Goal: Contribute content

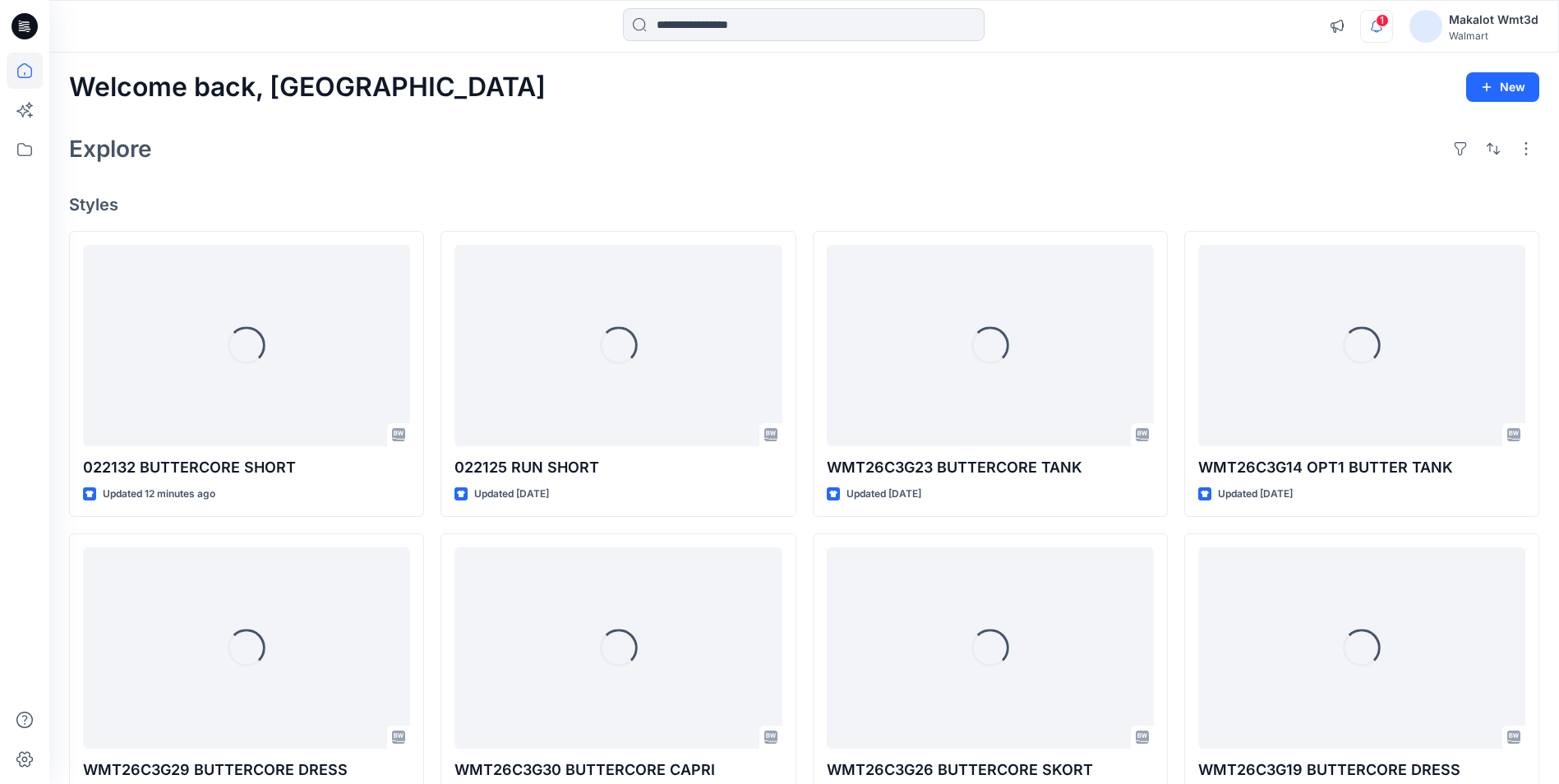
click at [1379, 30] on icon "button" at bounding box center [1377, 26] width 31 height 33
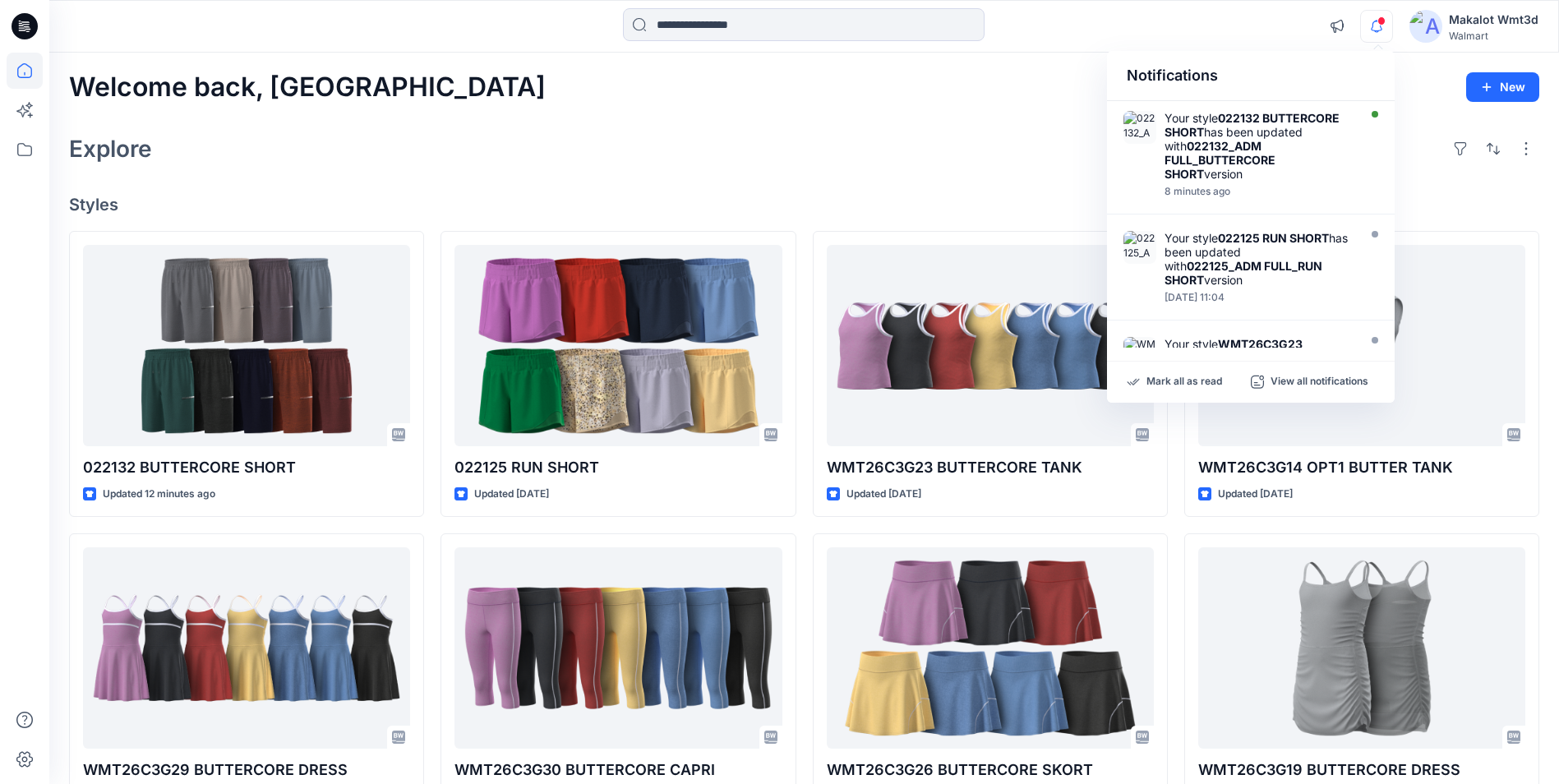
click at [555, 162] on div "Explore" at bounding box center [805, 149] width 1471 height 40
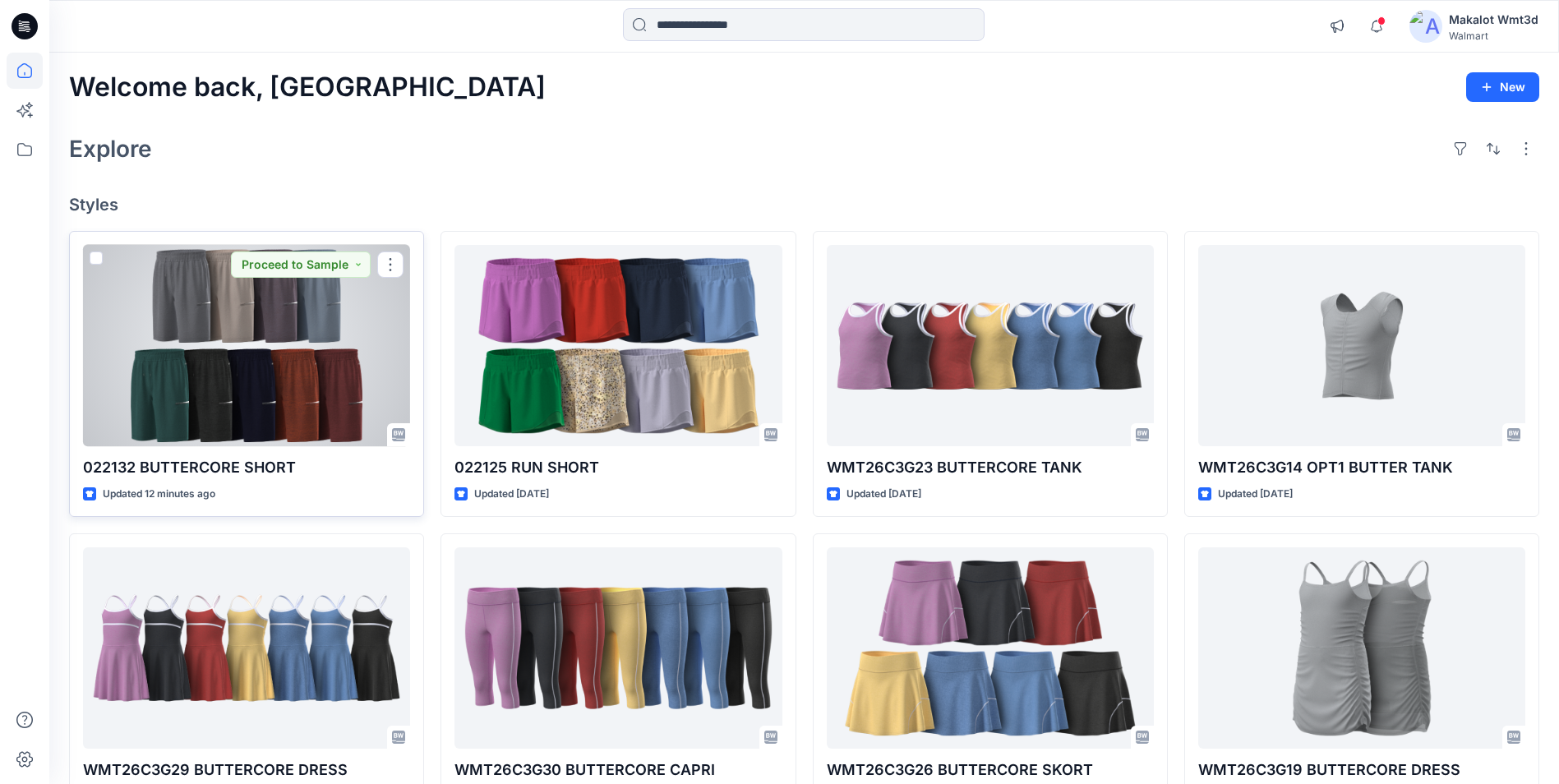
click at [258, 390] on div at bounding box center [247, 346] width 327 height 201
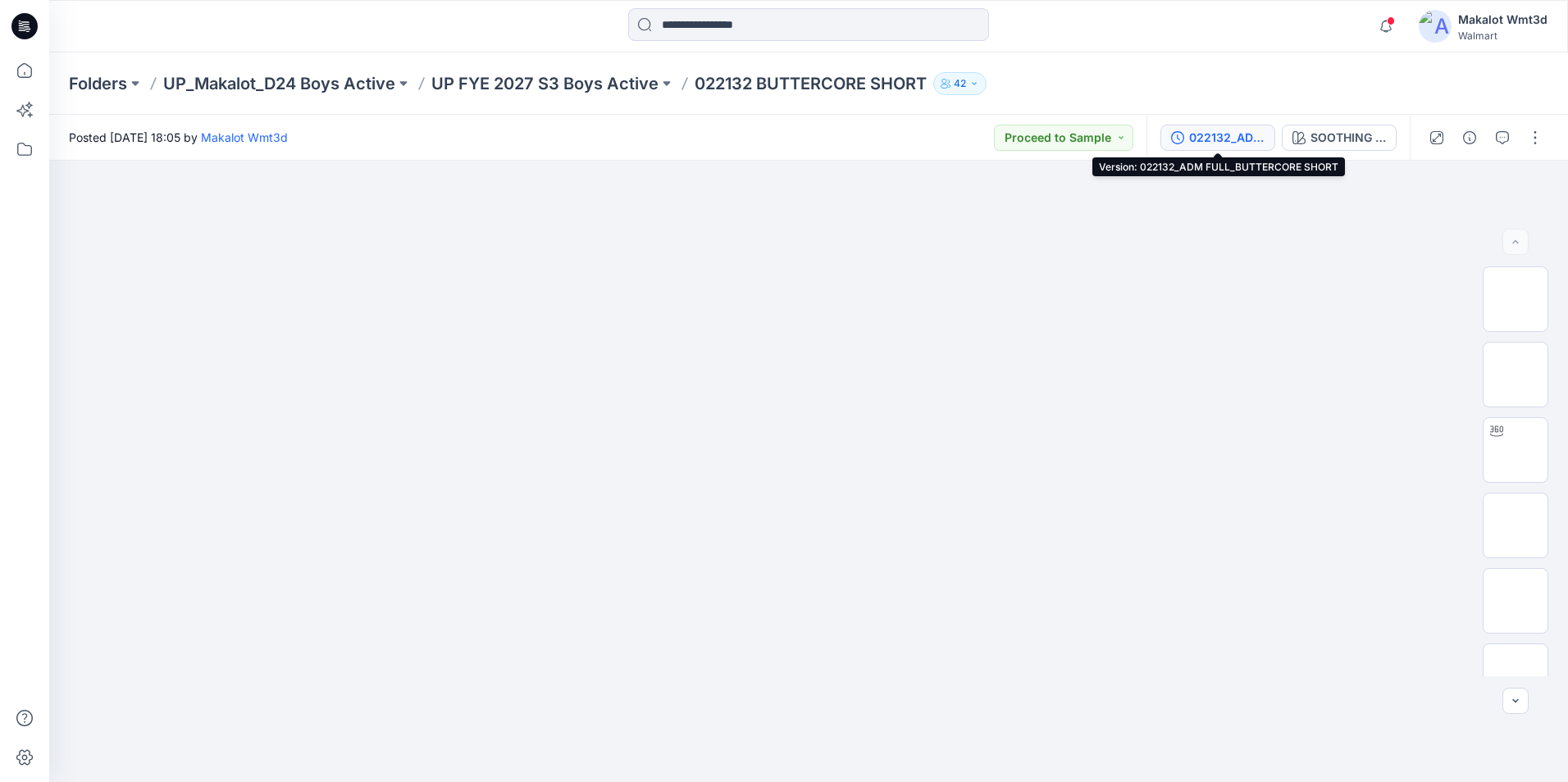
click at [1234, 137] on div "022132_ADM FULL_BUTTERCORE SHORT" at bounding box center [1227, 137] width 76 height 18
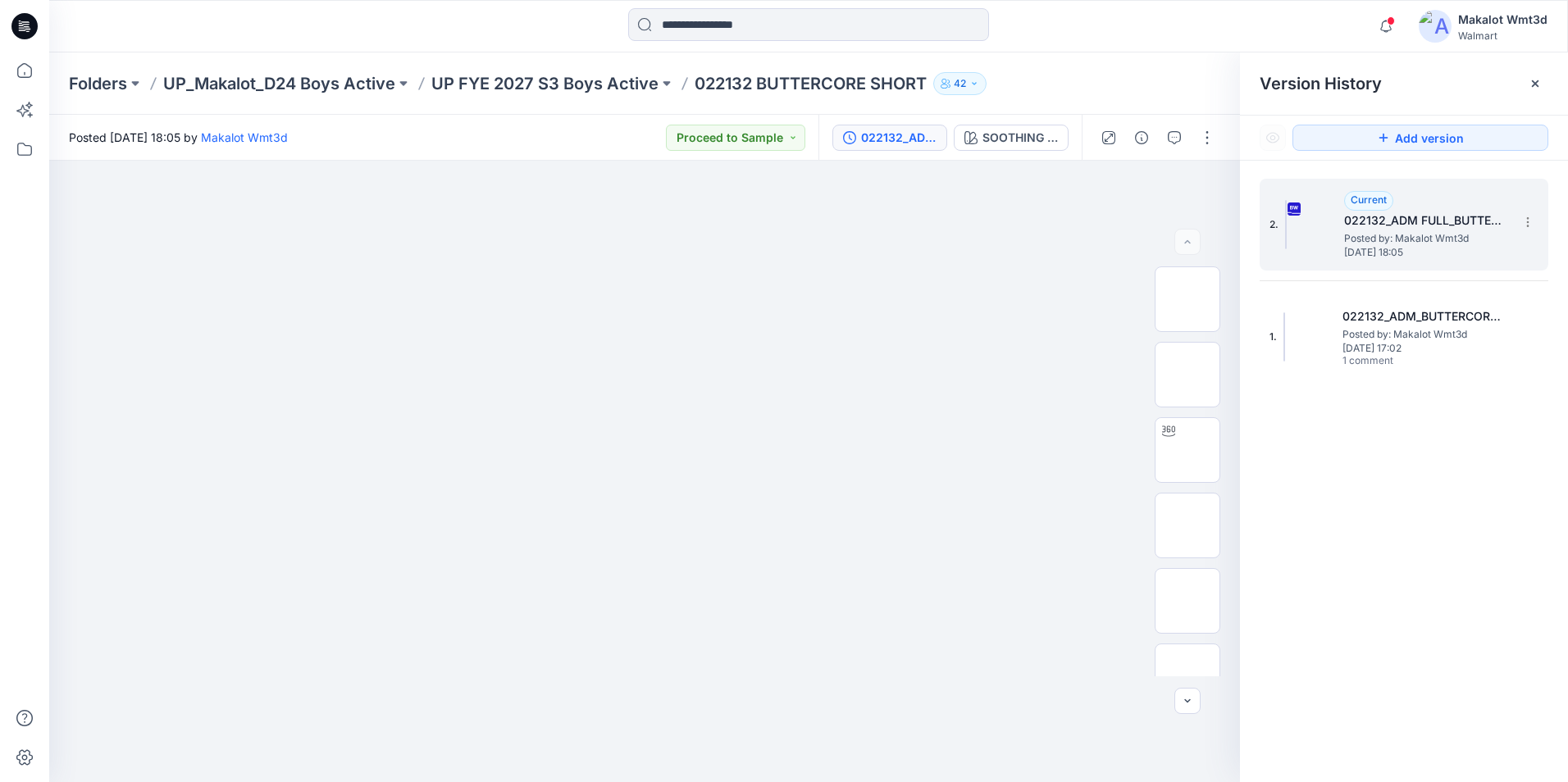
click at [1416, 247] on span "[DATE] 18:05" at bounding box center [1426, 253] width 164 height 12
click at [1531, 85] on icon at bounding box center [1536, 84] width 13 height 13
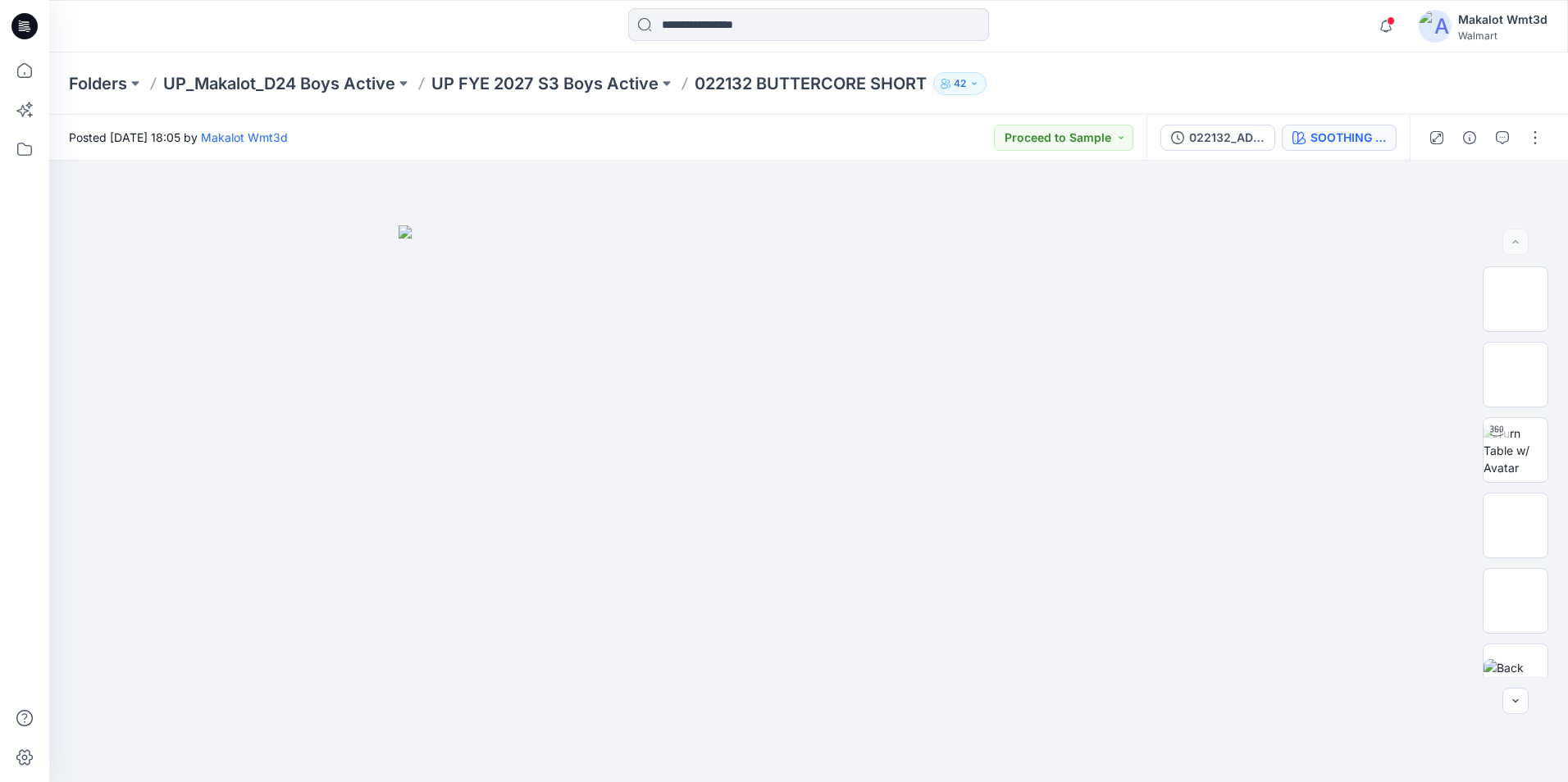
click at [1355, 137] on div "SOOTHING GREY+SPRING FOG" at bounding box center [1349, 137] width 76 height 18
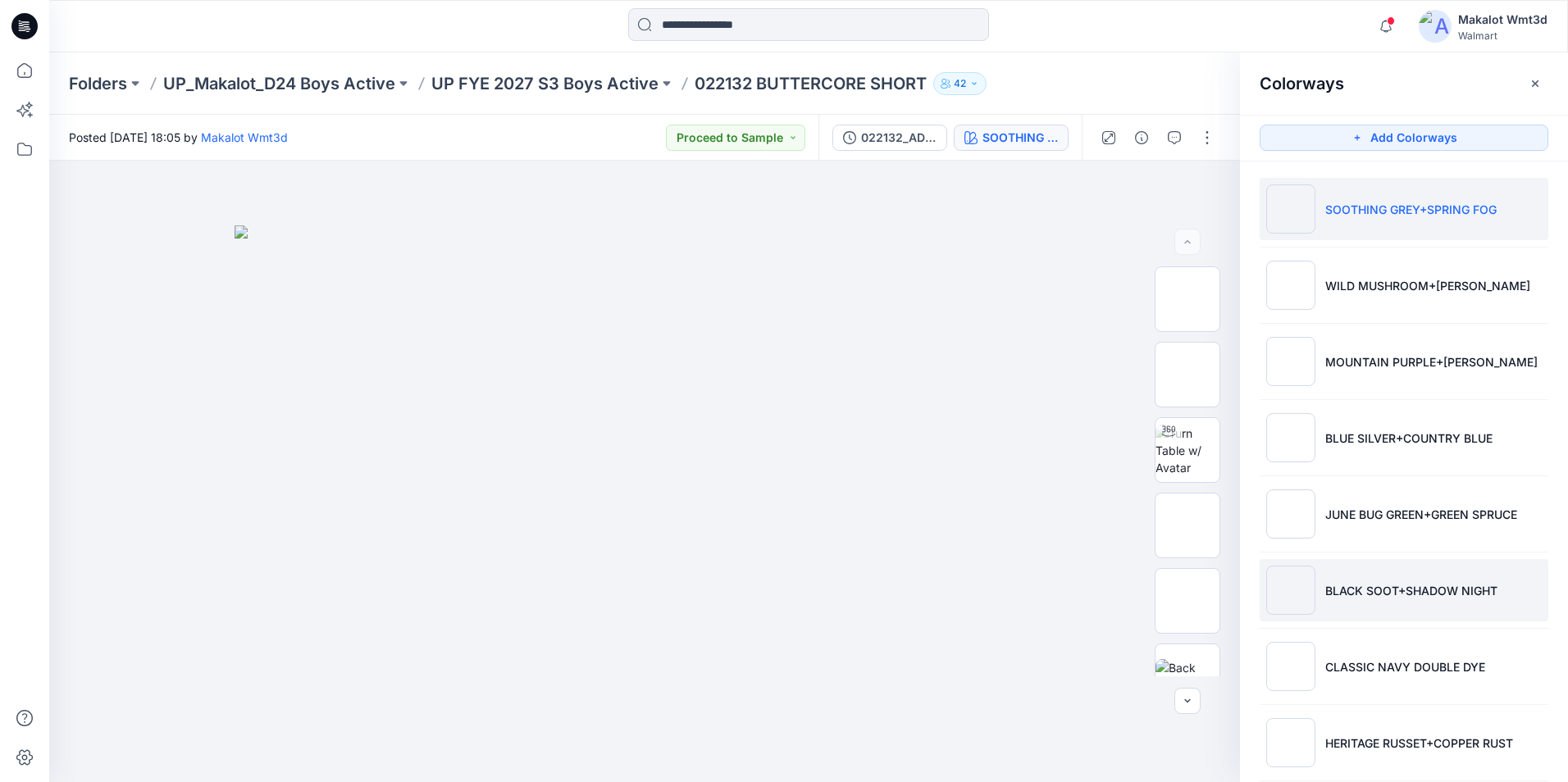
scroll to position [98, 0]
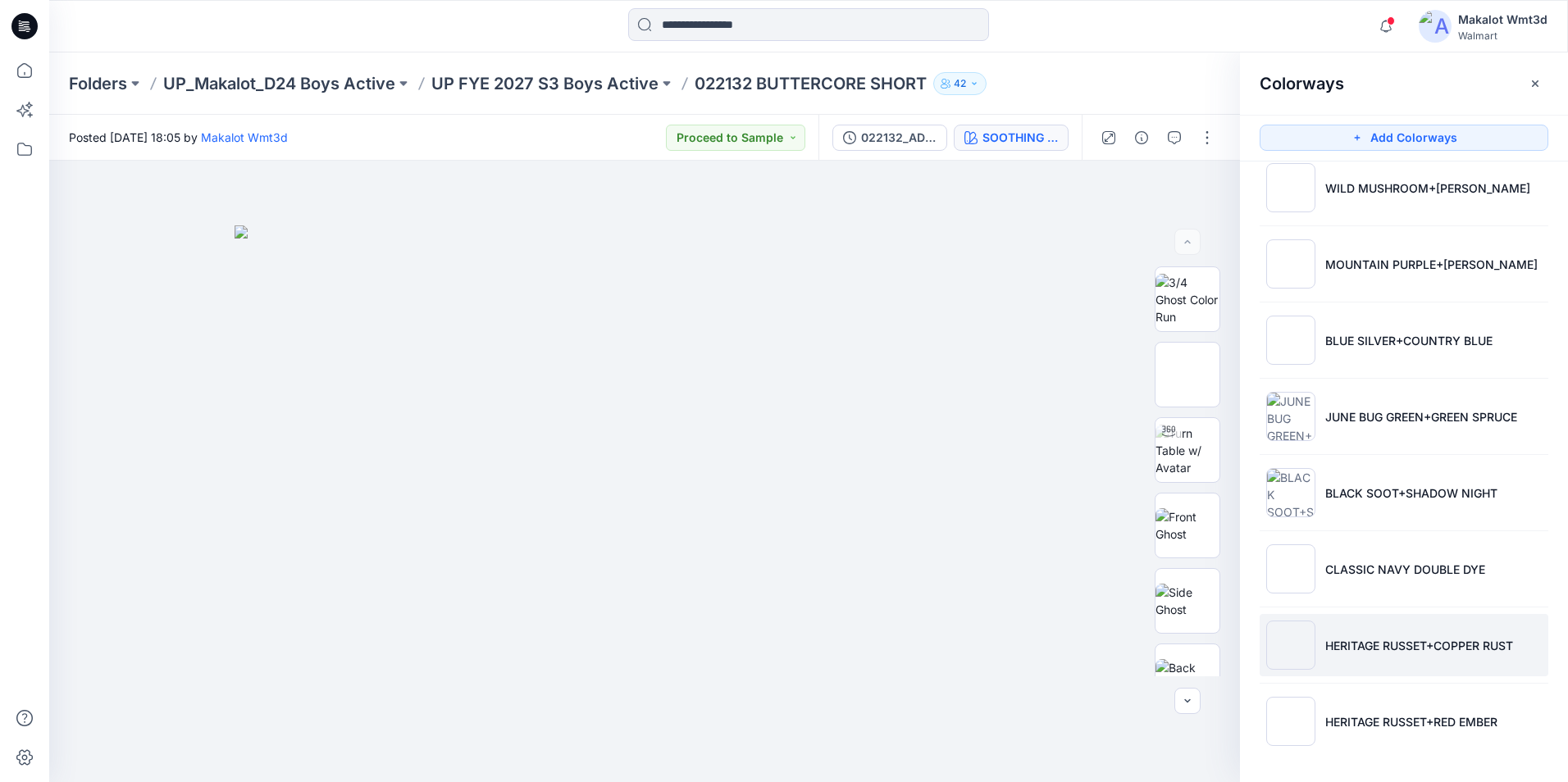
click at [1419, 649] on p "HERITAGE RUSSET+COPPER RUST" at bounding box center [1420, 645] width 188 height 17
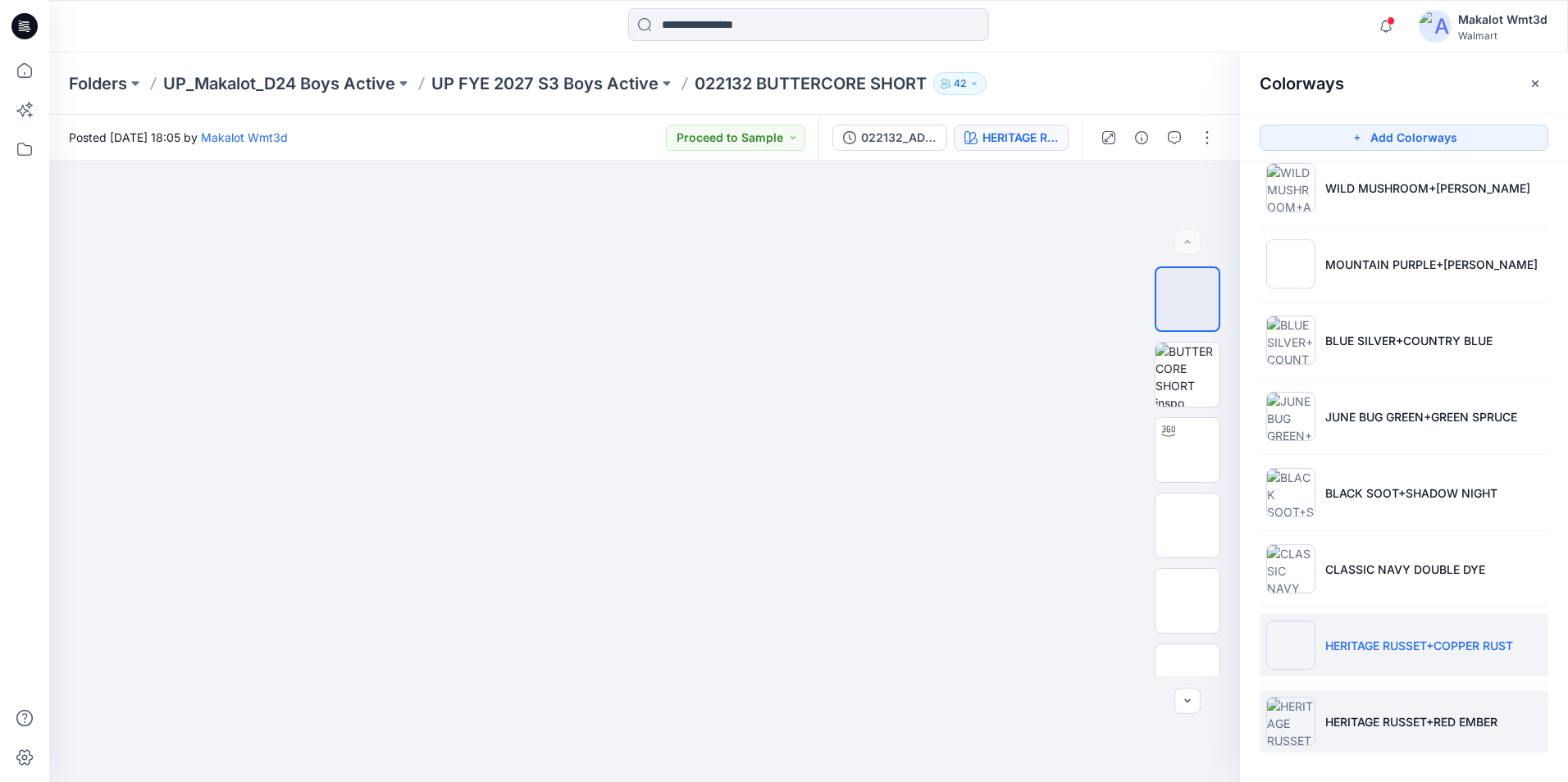
click at [1419, 715] on p "HERITAGE RUSSET+RED EMBER" at bounding box center [1412, 722] width 172 height 17
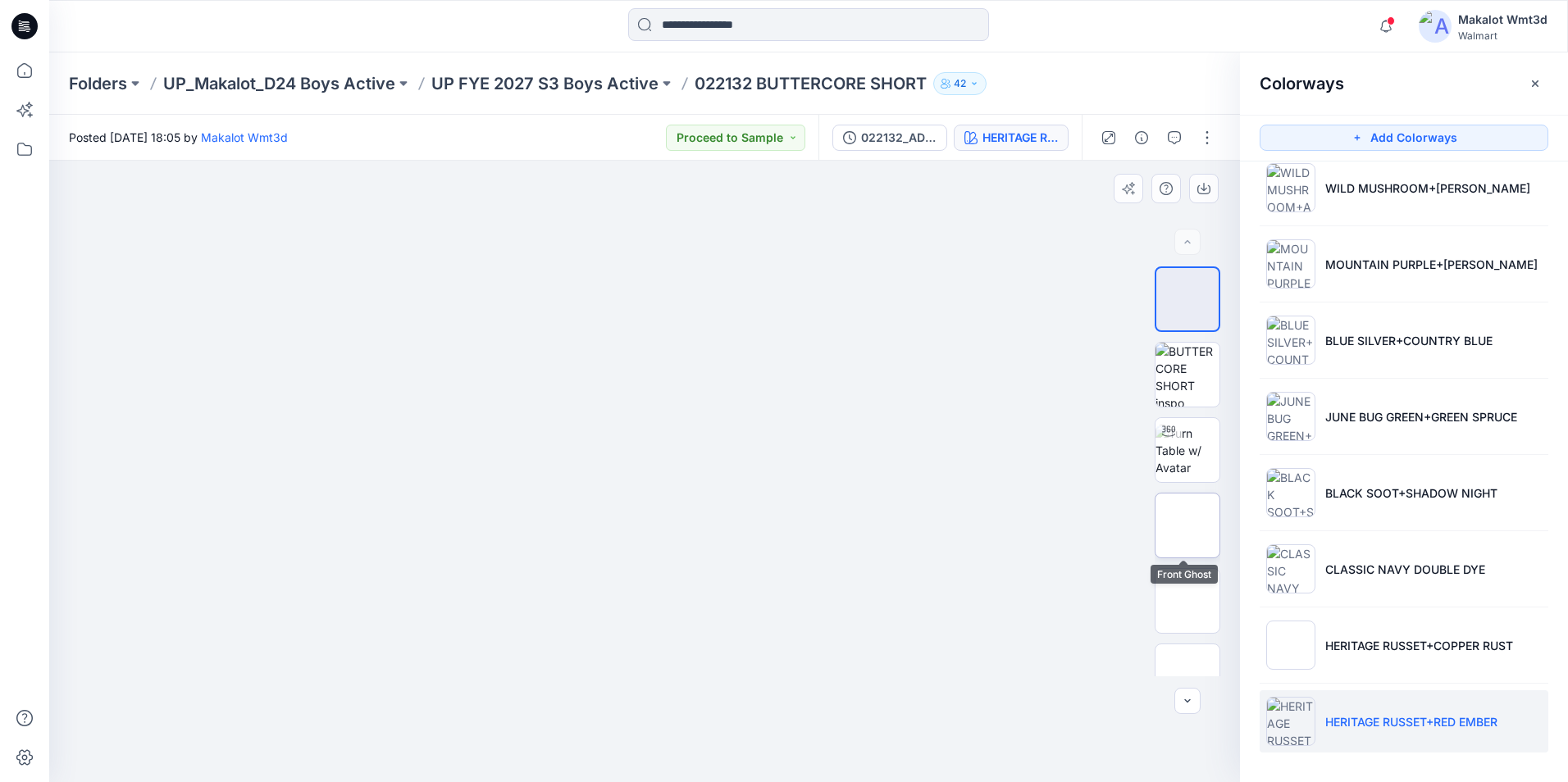
click at [1188, 525] on img at bounding box center [1188, 525] width 0 height 0
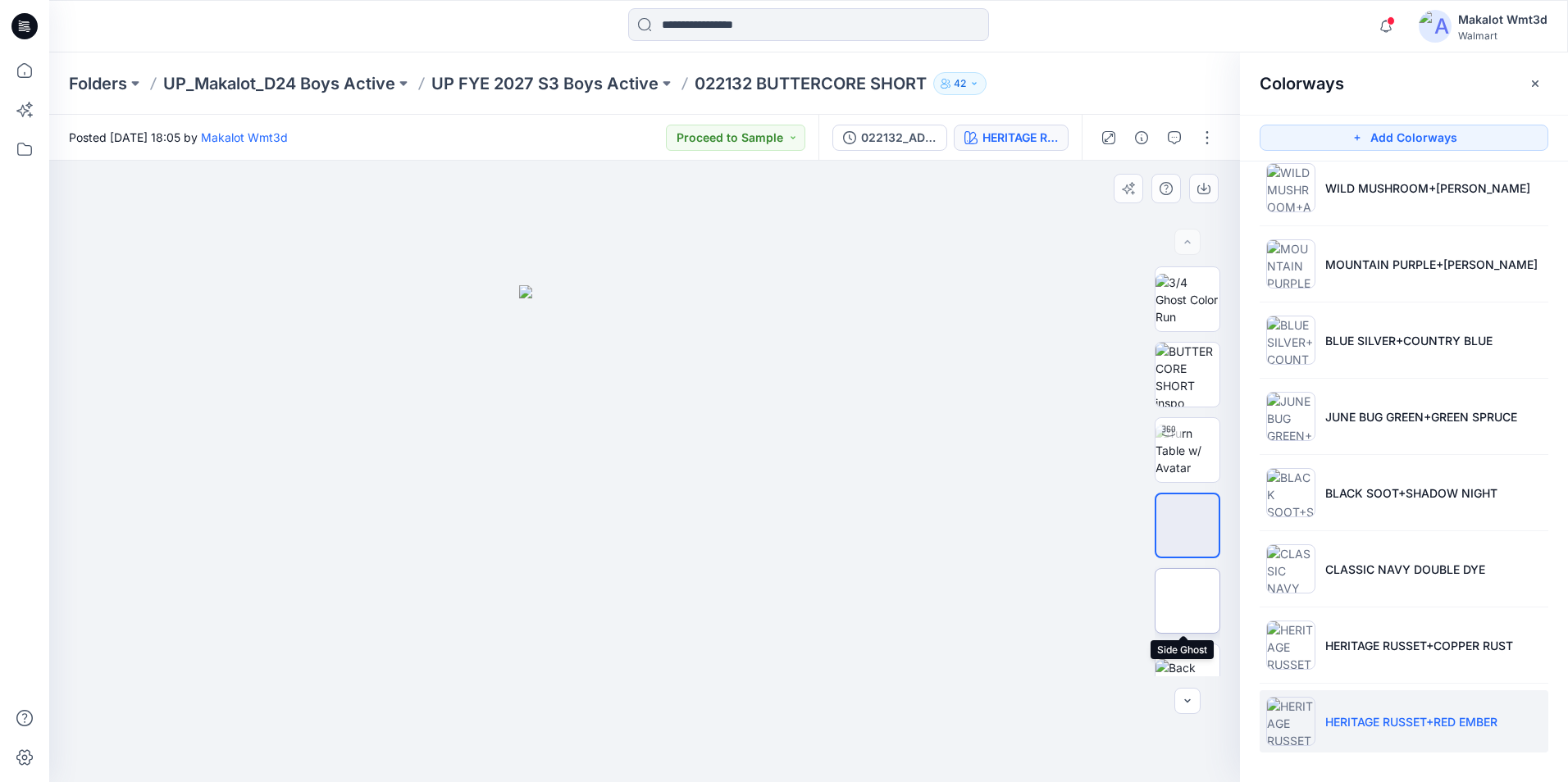
click at [1178, 602] on img at bounding box center [1188, 601] width 64 height 35
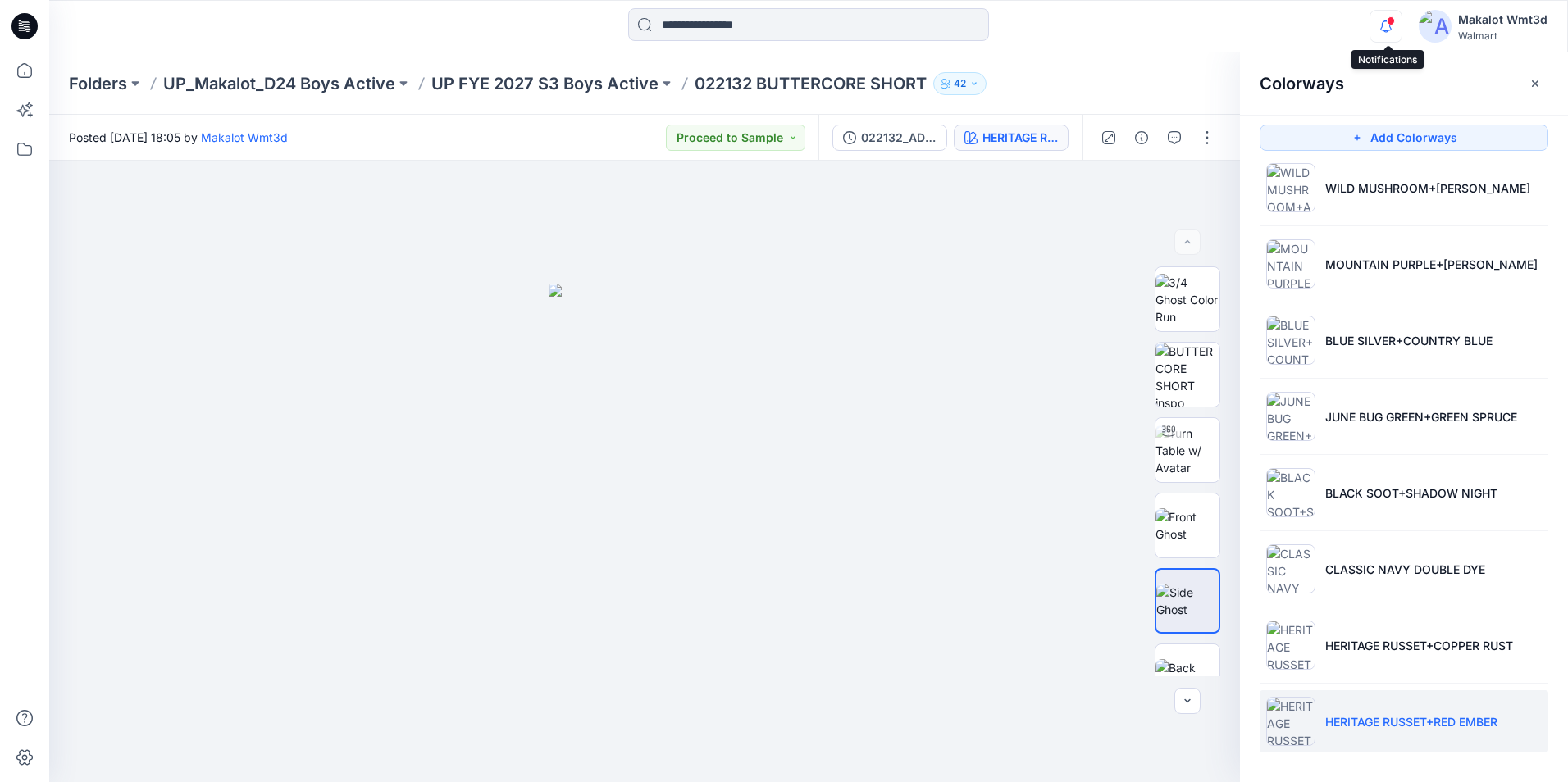
click at [1385, 31] on icon "button" at bounding box center [1386, 26] width 31 height 33
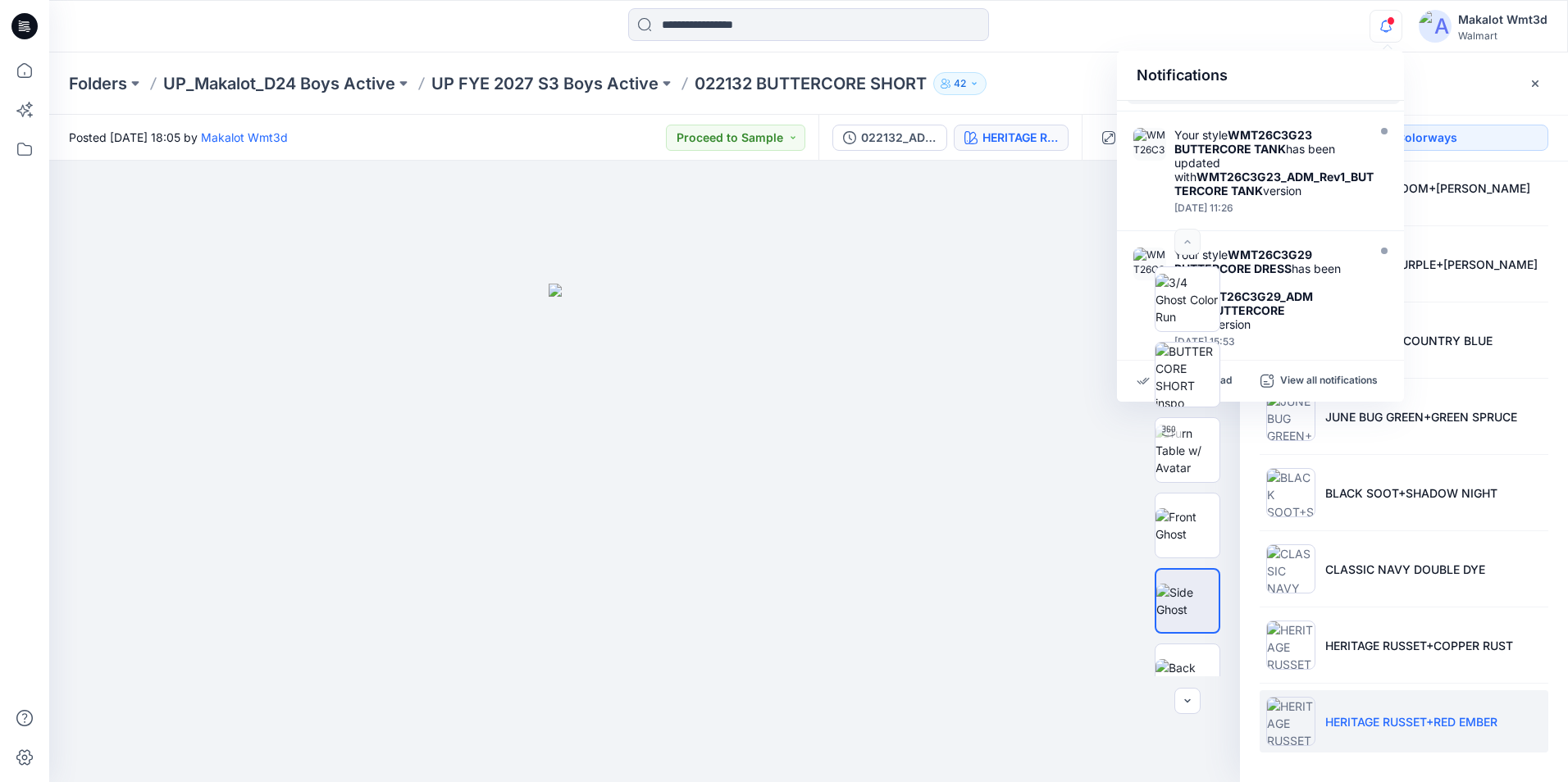
scroll to position [246, 0]
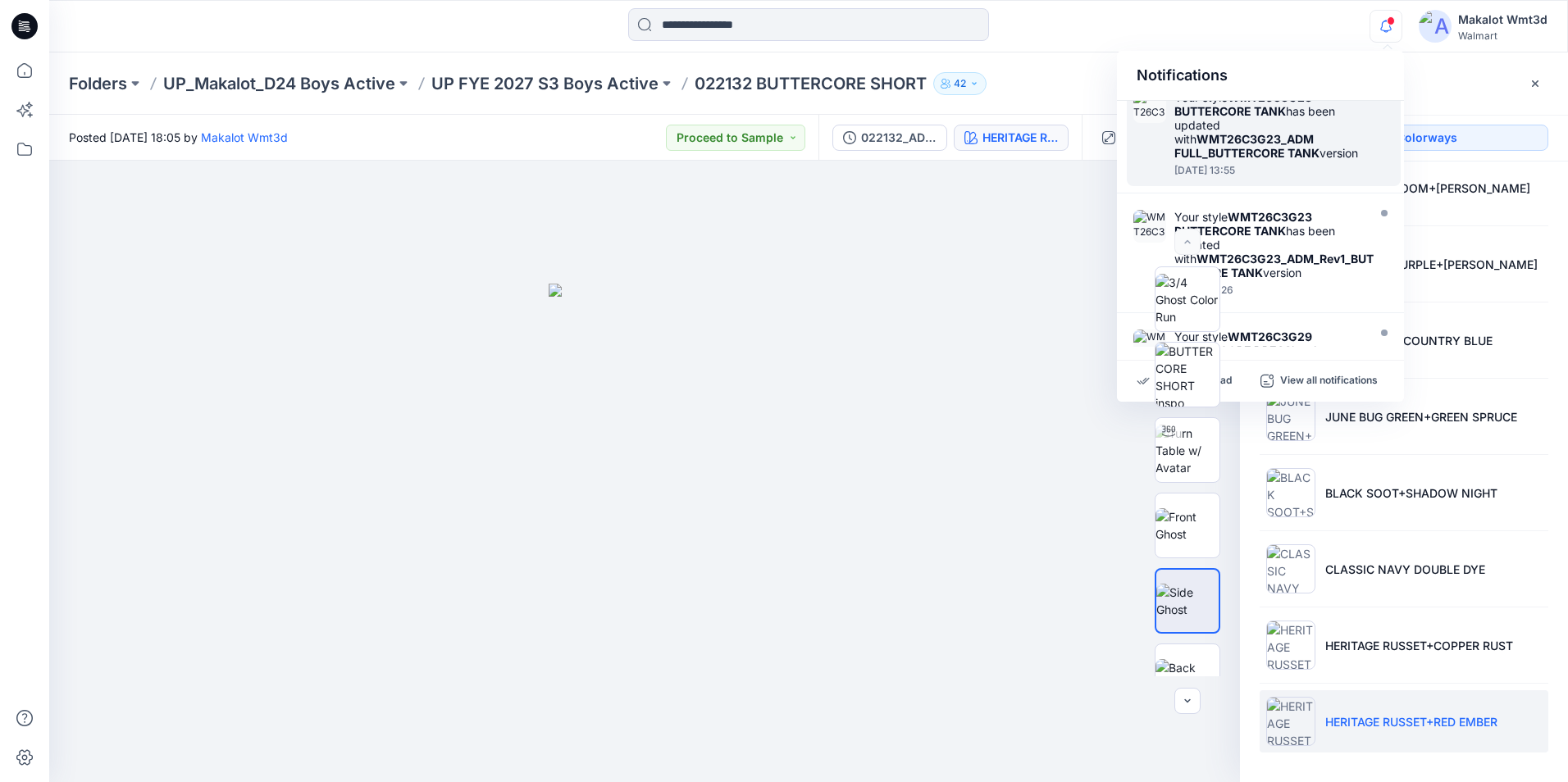
click at [1282, 176] on div "[DATE] 13:55" at bounding box center [1268, 170] width 189 height 12
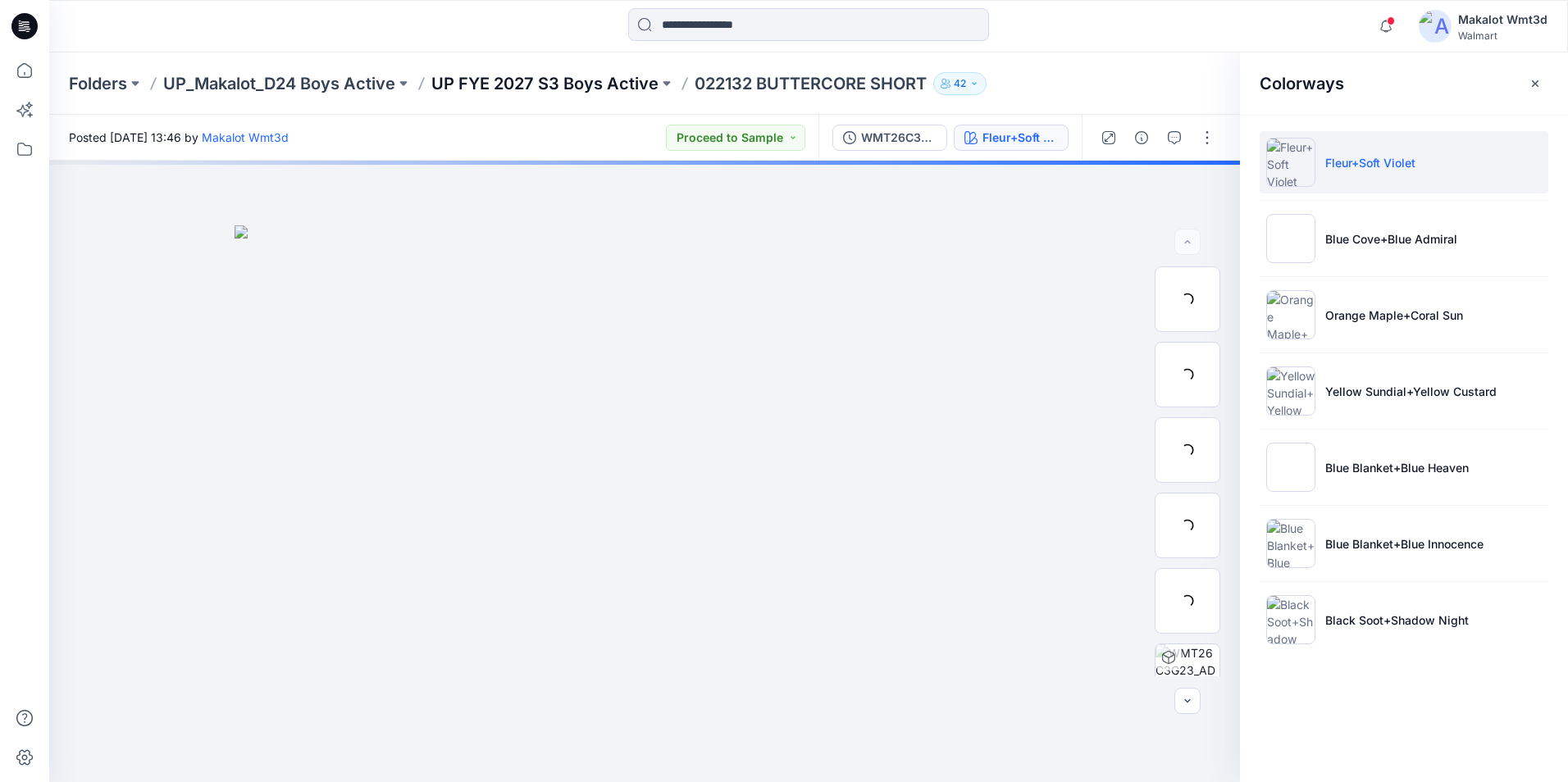
click at [597, 84] on p "UP FYE 2027 S3 Boys Active" at bounding box center [545, 84] width 227 height 23
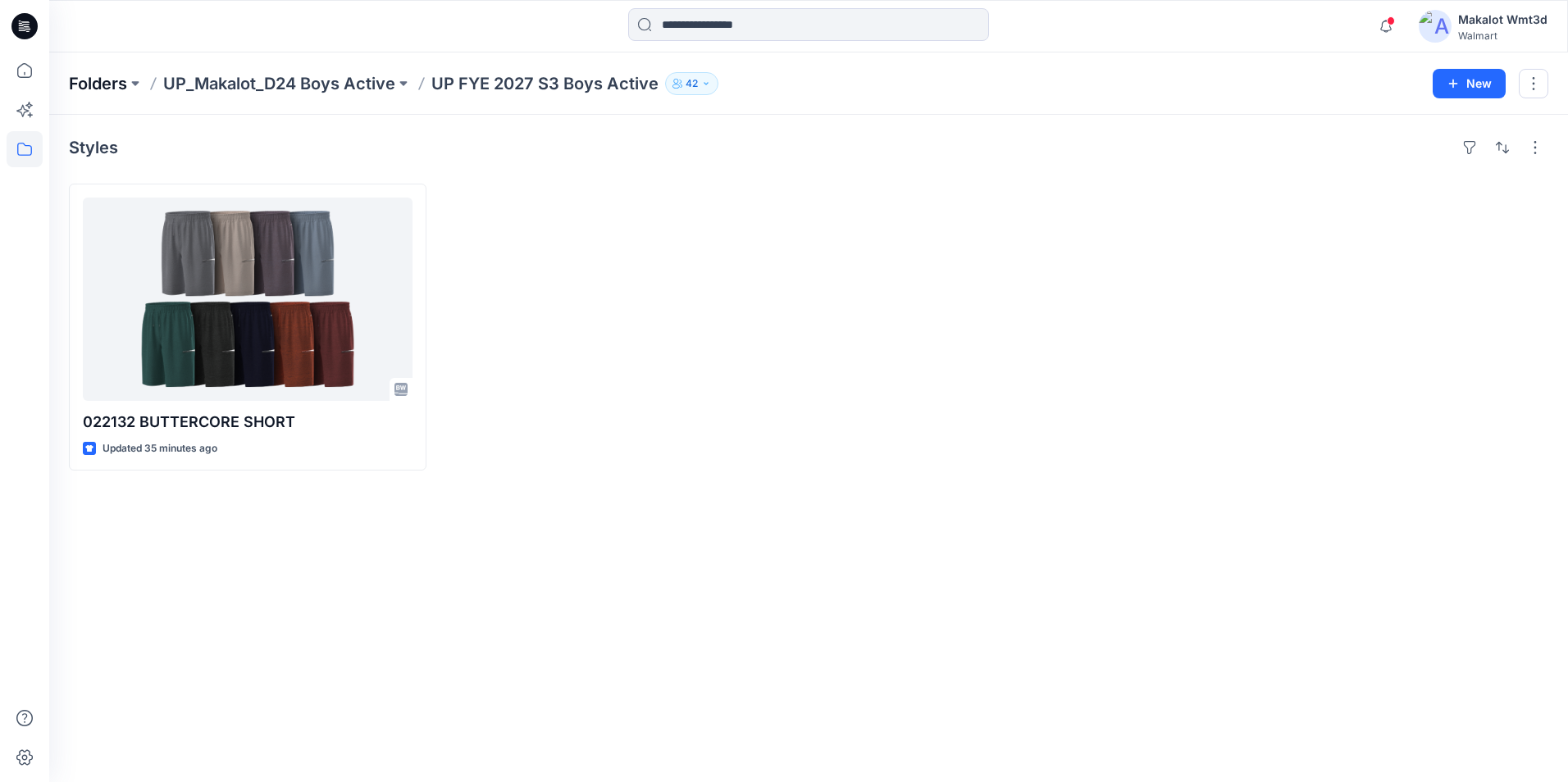
click at [114, 78] on p "Folders" at bounding box center [98, 84] width 58 height 23
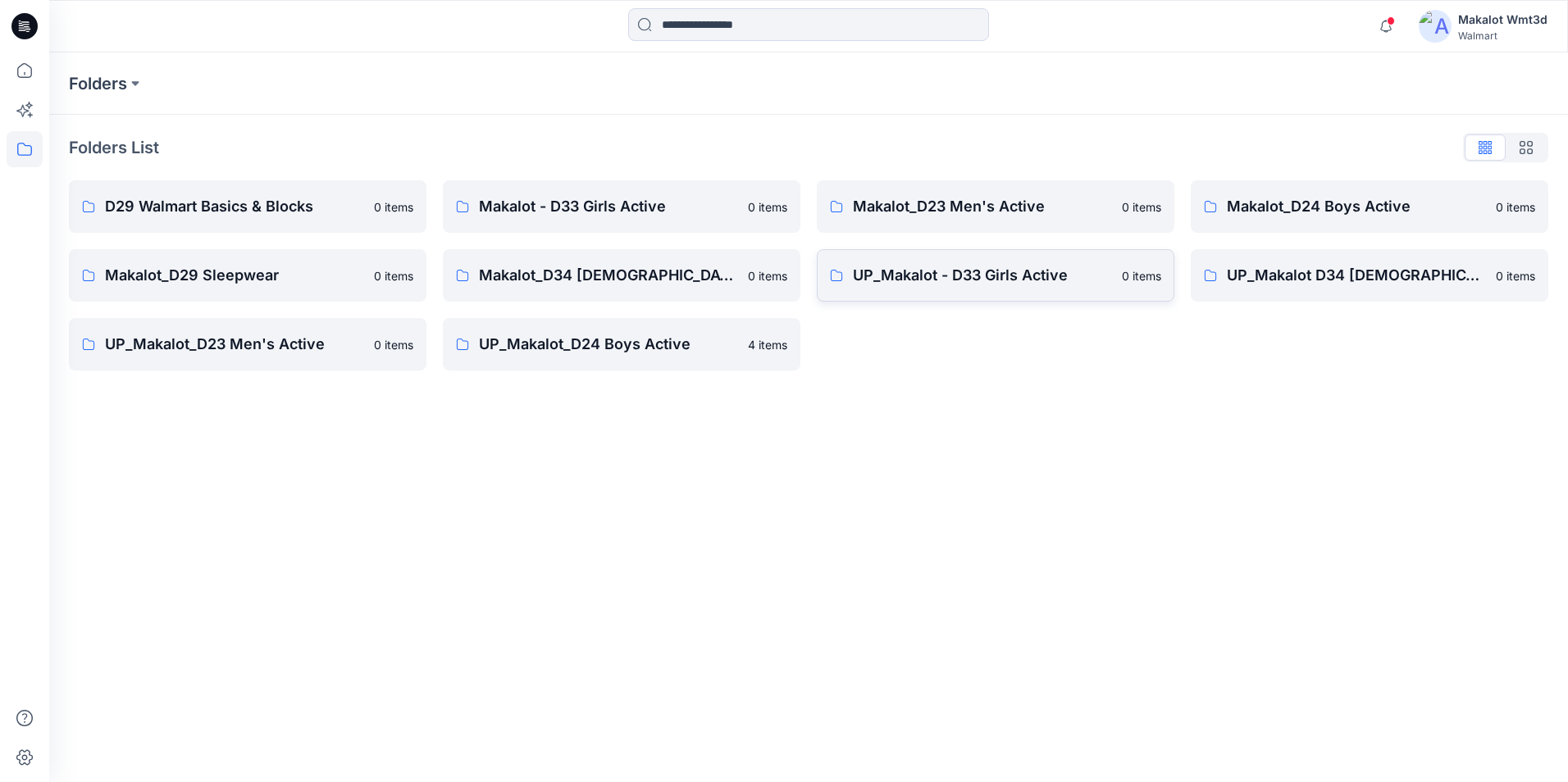
click at [939, 283] on p "UP_Makalot - D33 Girls Active" at bounding box center [982, 276] width 259 height 23
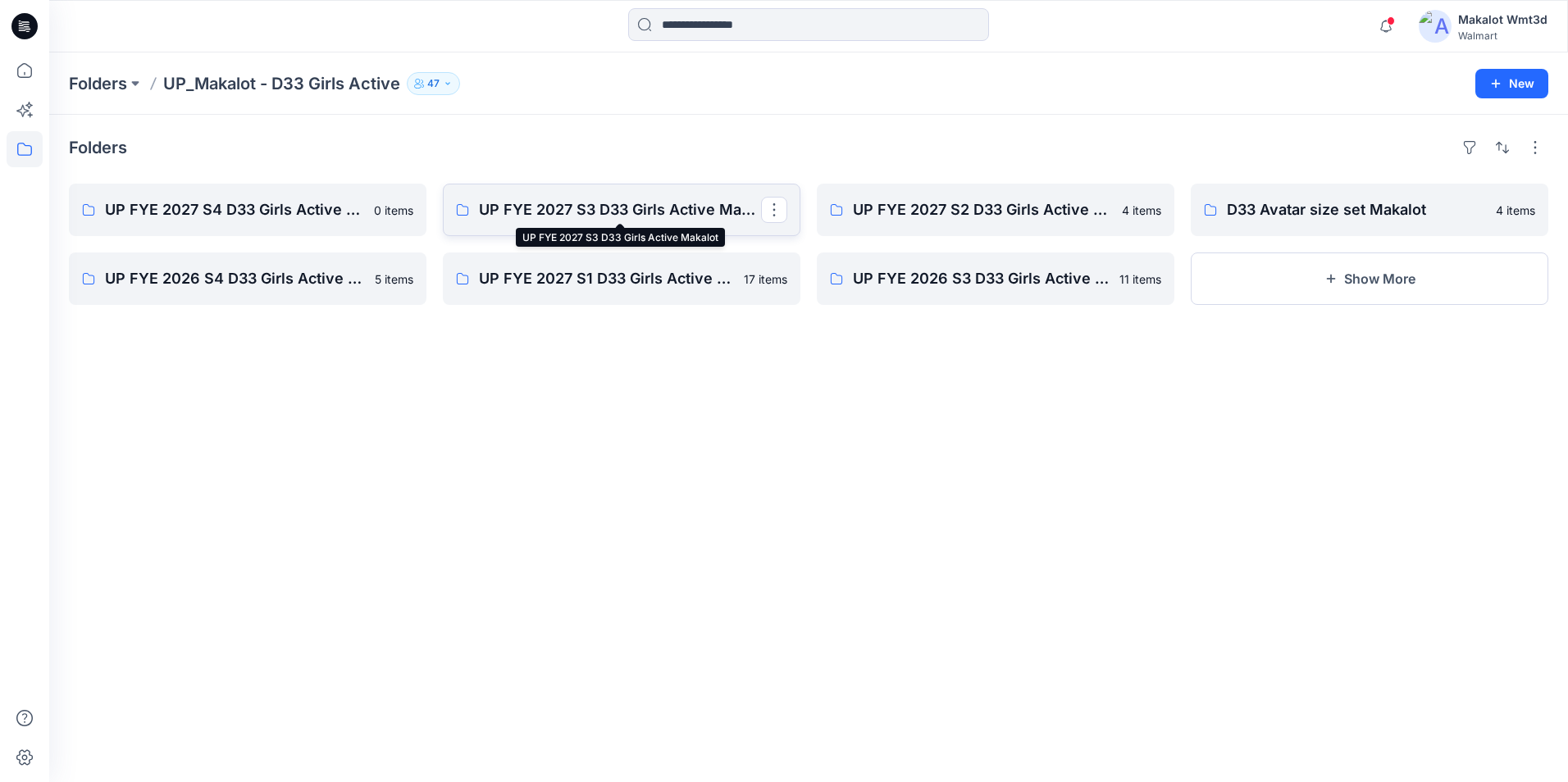
click at [553, 207] on p "UP FYE 2027 S3 D33 Girls Active Makalot" at bounding box center [620, 210] width 282 height 23
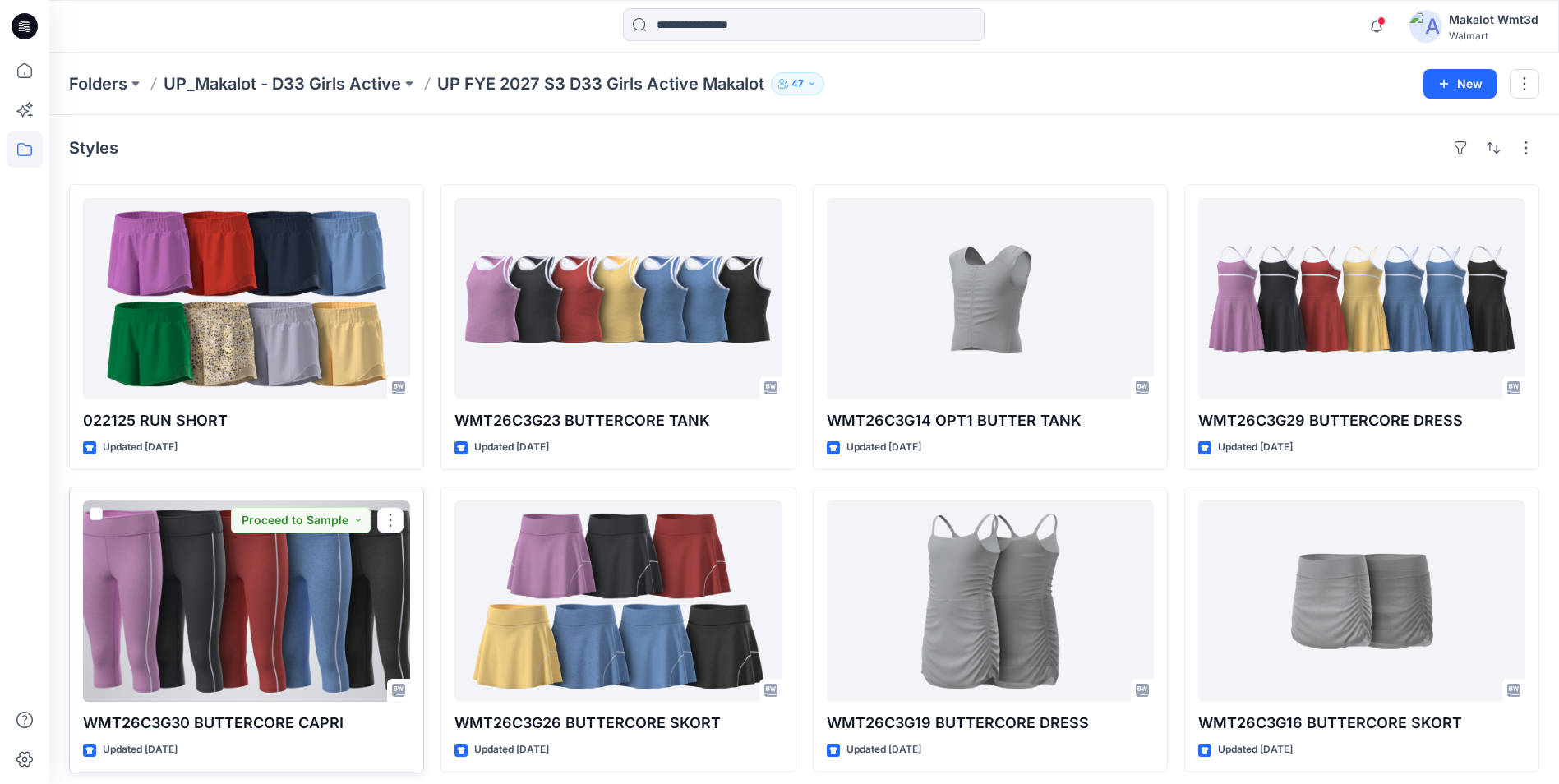
click at [201, 617] on div at bounding box center [247, 602] width 327 height 201
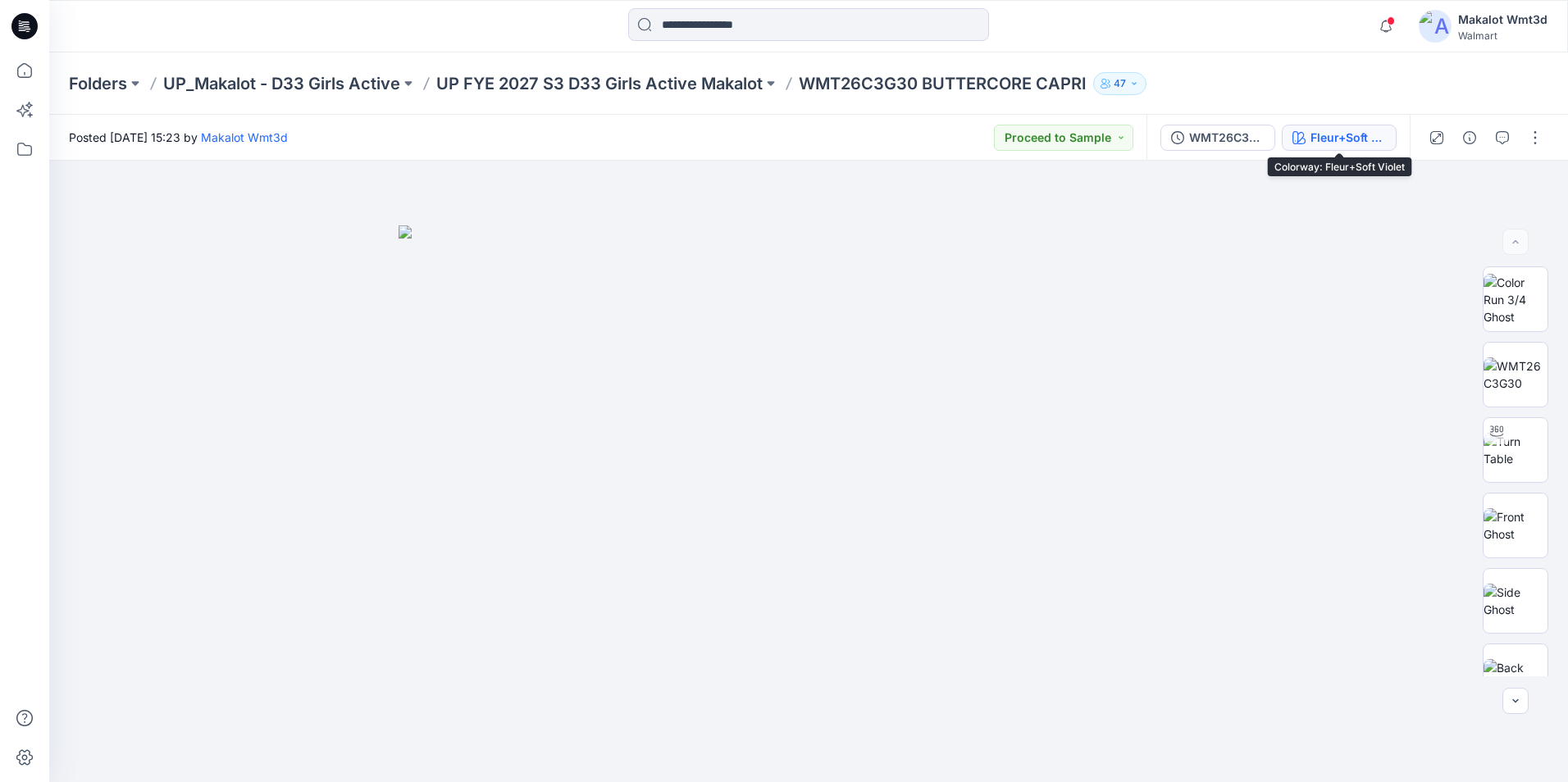
click at [1378, 138] on div "Fleur+Soft Violet" at bounding box center [1349, 137] width 76 height 18
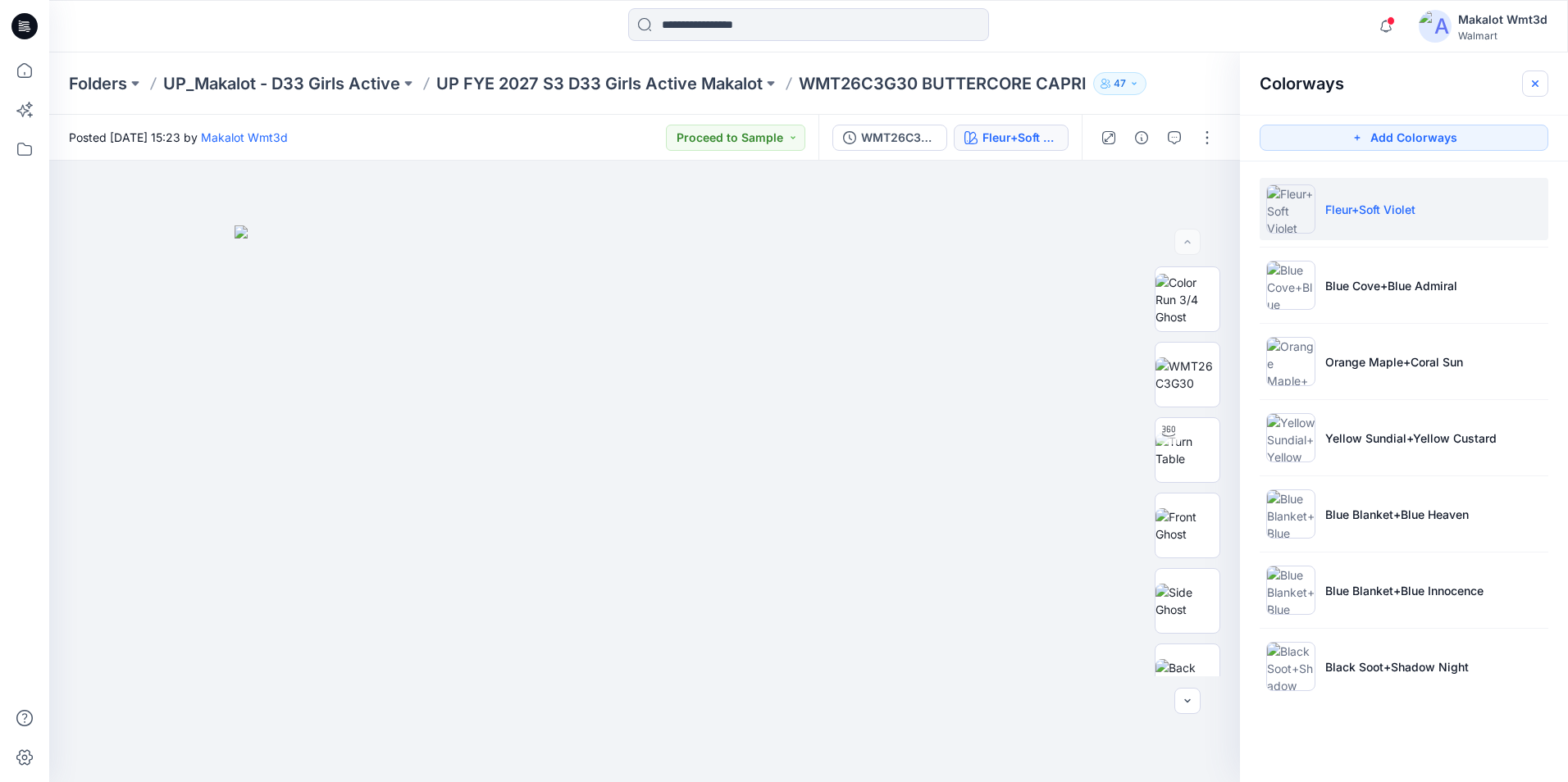
click at [1547, 86] on button "button" at bounding box center [1536, 84] width 26 height 26
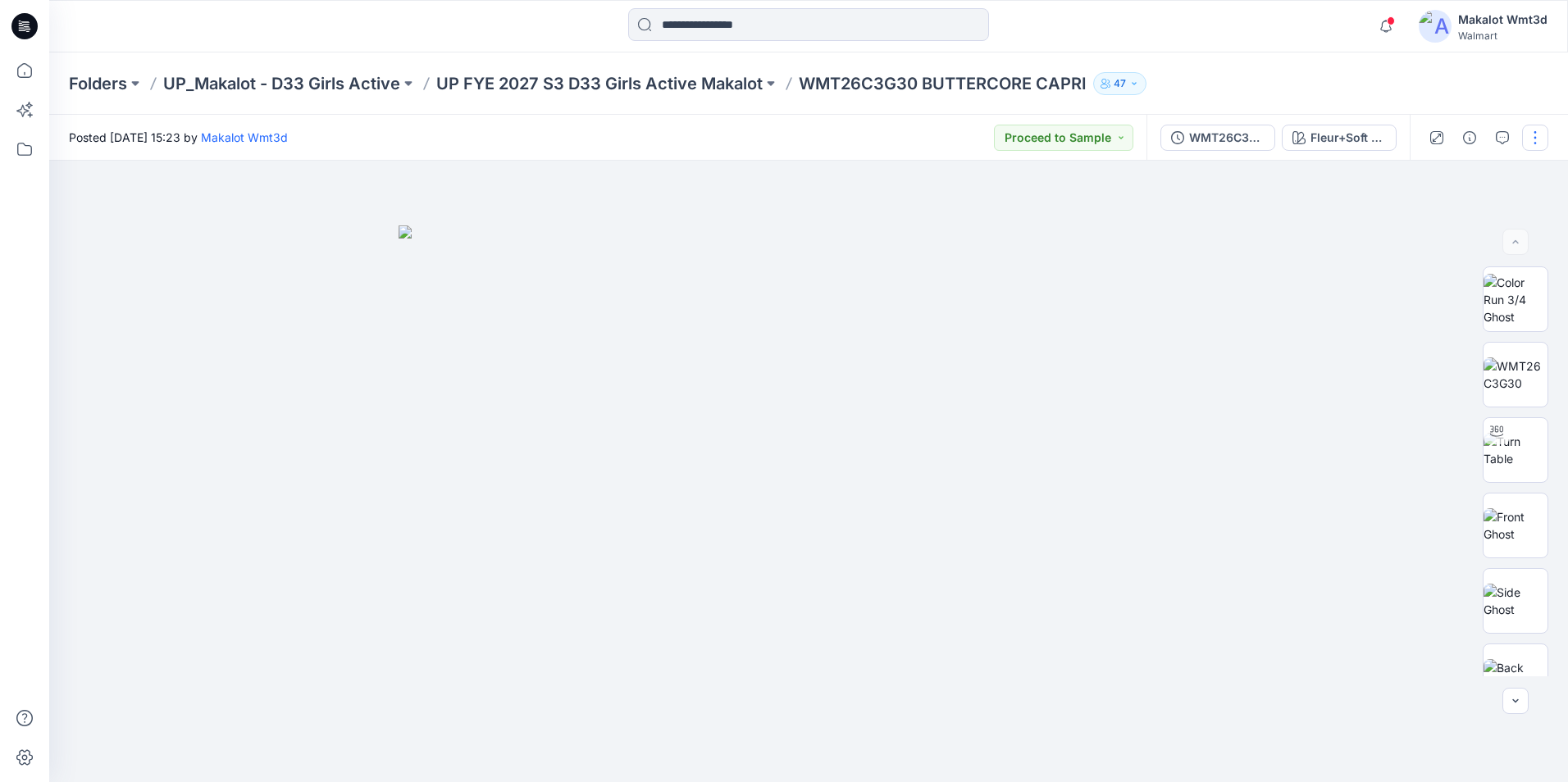
click at [1533, 145] on button "button" at bounding box center [1536, 137] width 26 height 26
click at [1469, 225] on button "Edit" at bounding box center [1466, 221] width 151 height 30
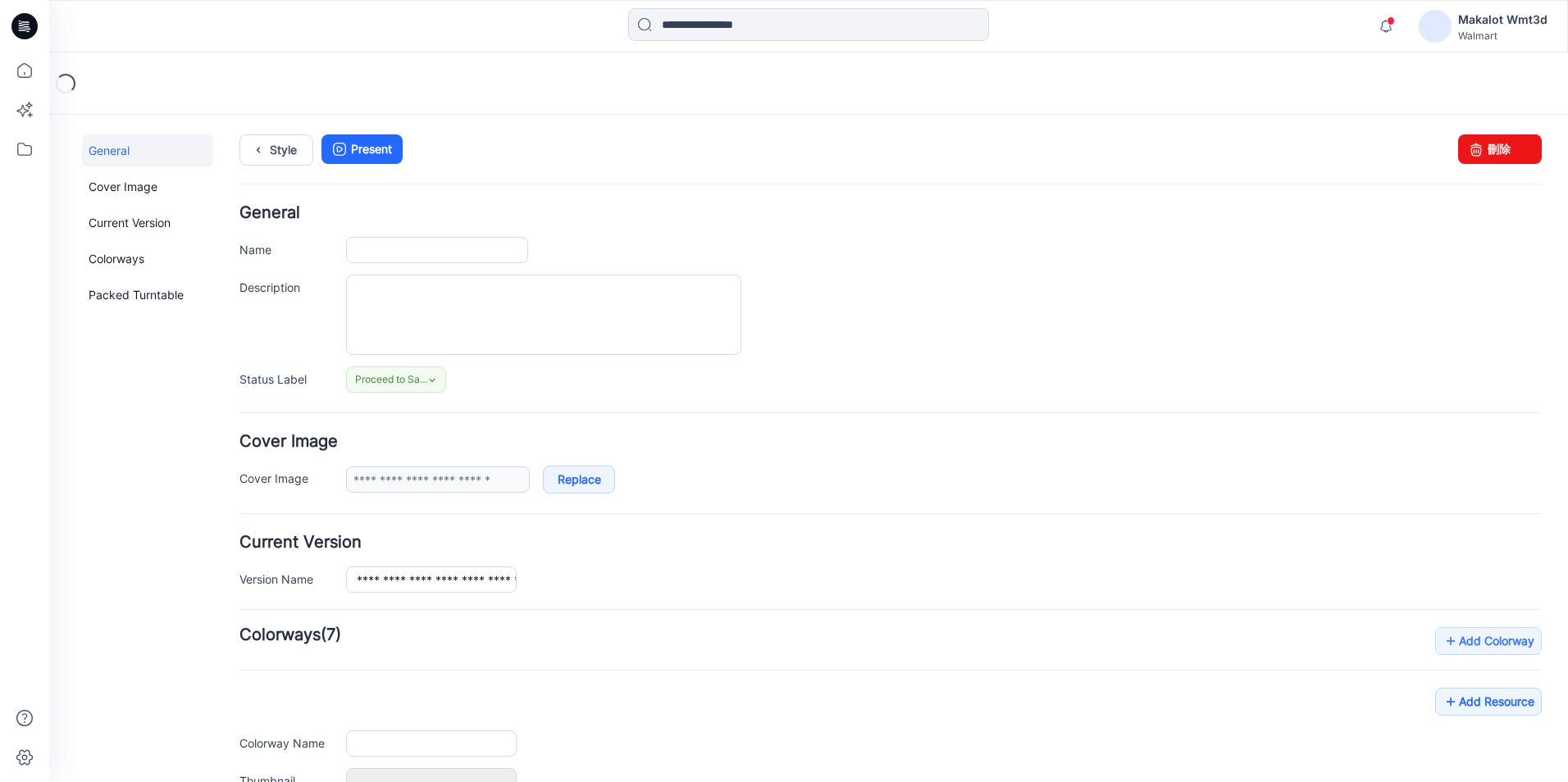
type input "**********"
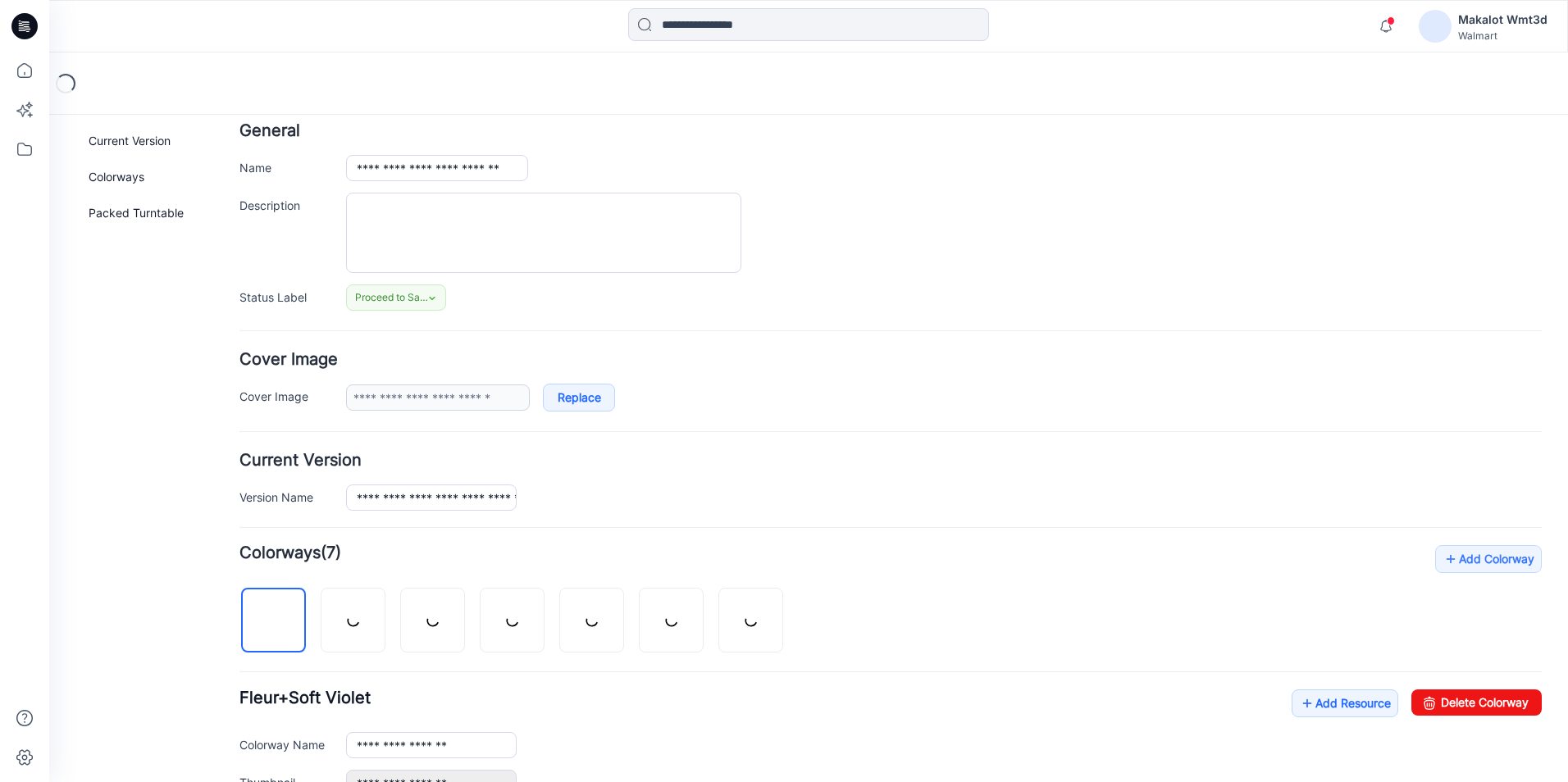
scroll to position [246, 0]
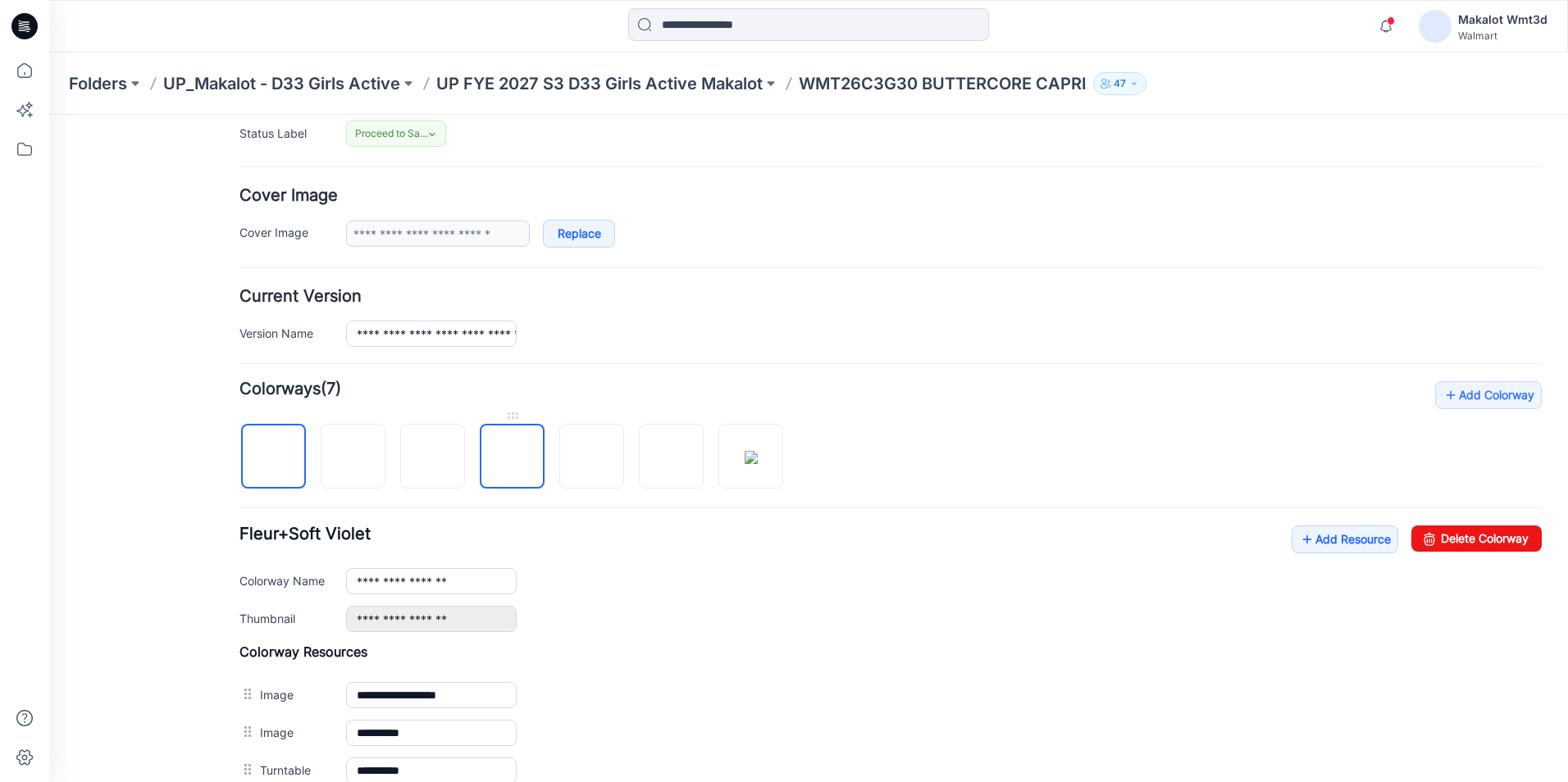
click at [512, 458] on img at bounding box center [512, 458] width 0 height 0
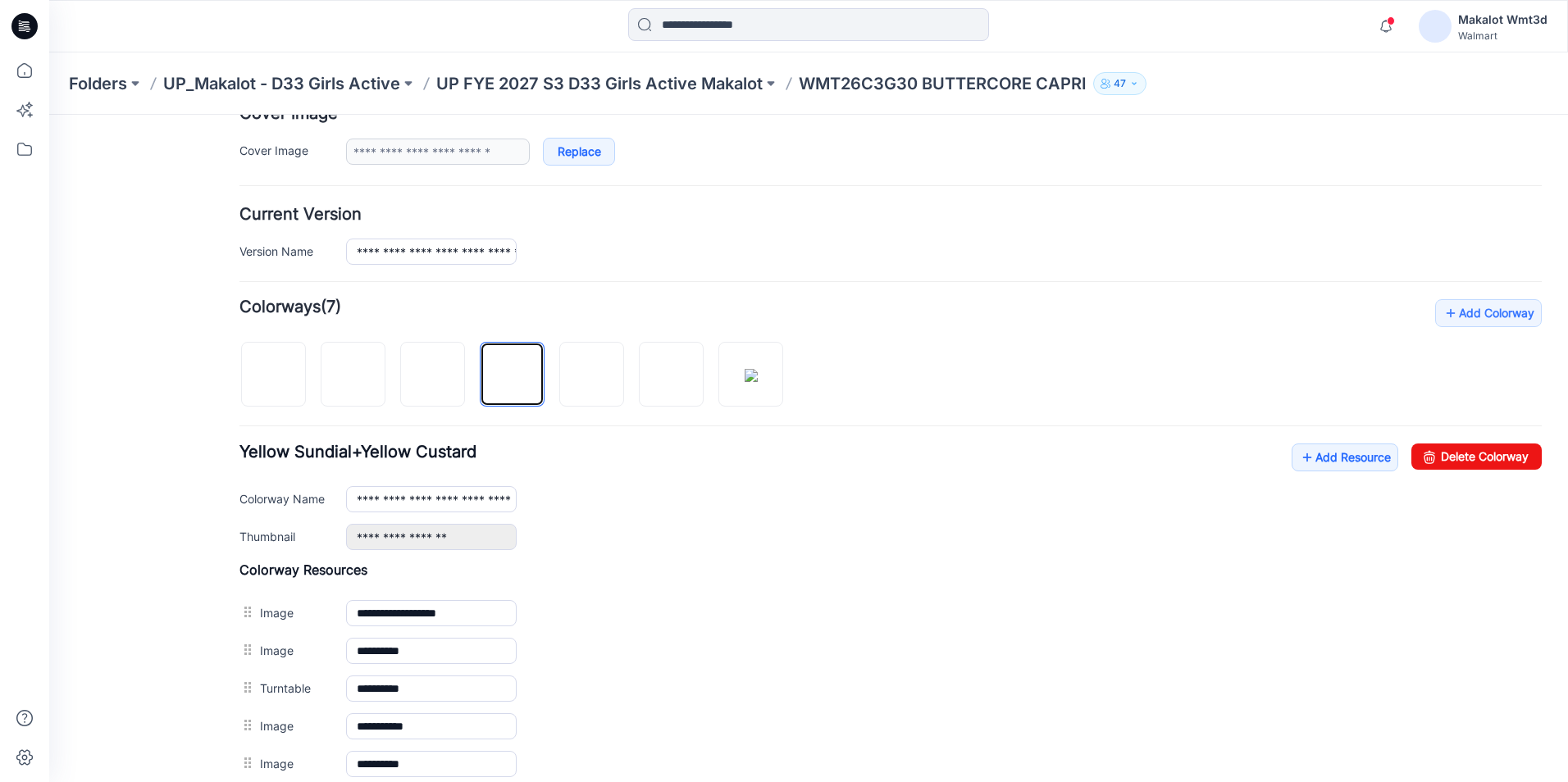
scroll to position [410, 0]
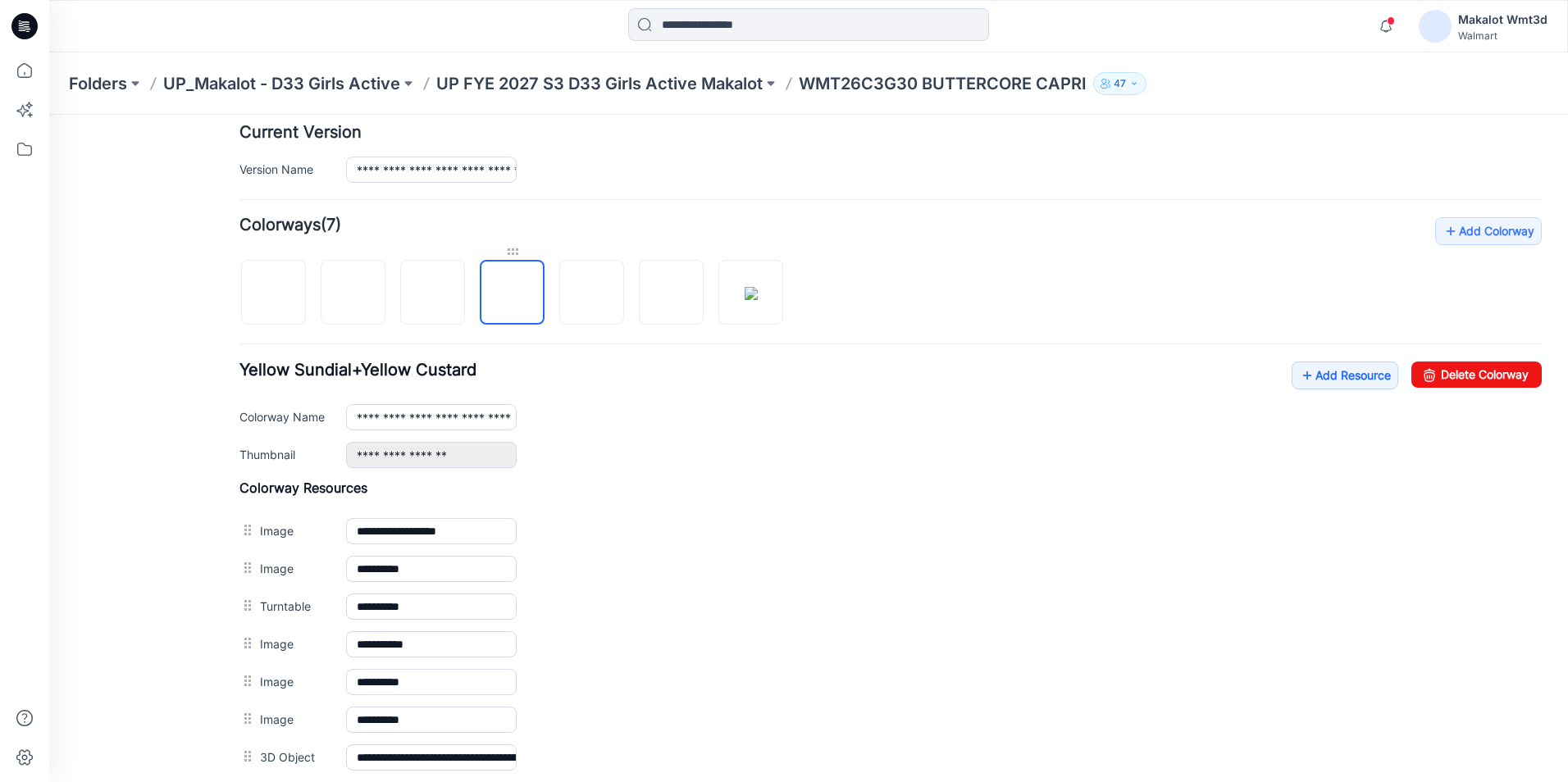
click at [516, 255] on div at bounding box center [512, 252] width 65 height 16
click at [1469, 379] on link "Delete Colorway" at bounding box center [1477, 375] width 130 height 26
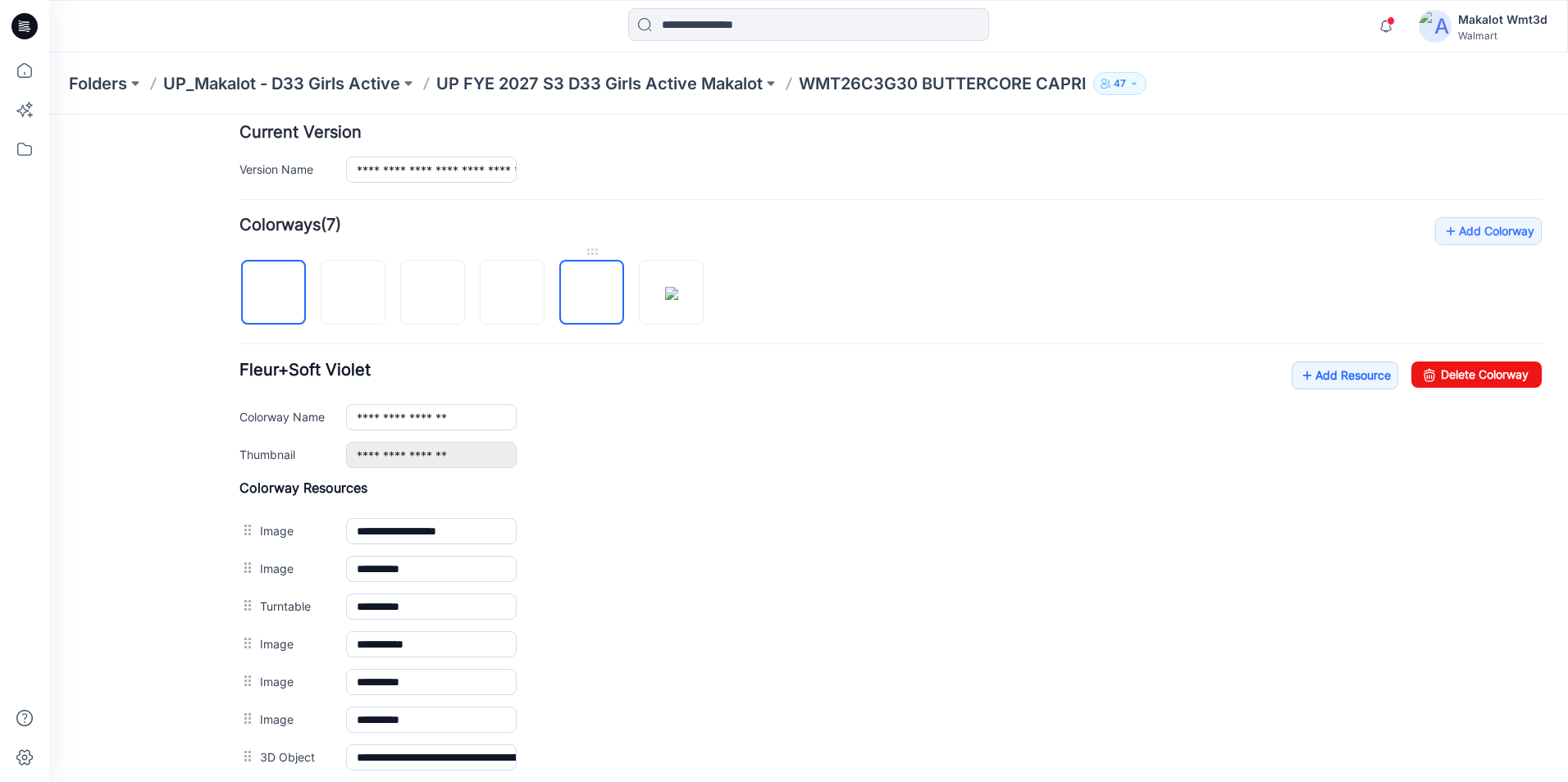
click at [592, 294] on img at bounding box center [592, 294] width 0 height 0
click at [1421, 375] on icon at bounding box center [1430, 375] width 23 height 26
type input "**********"
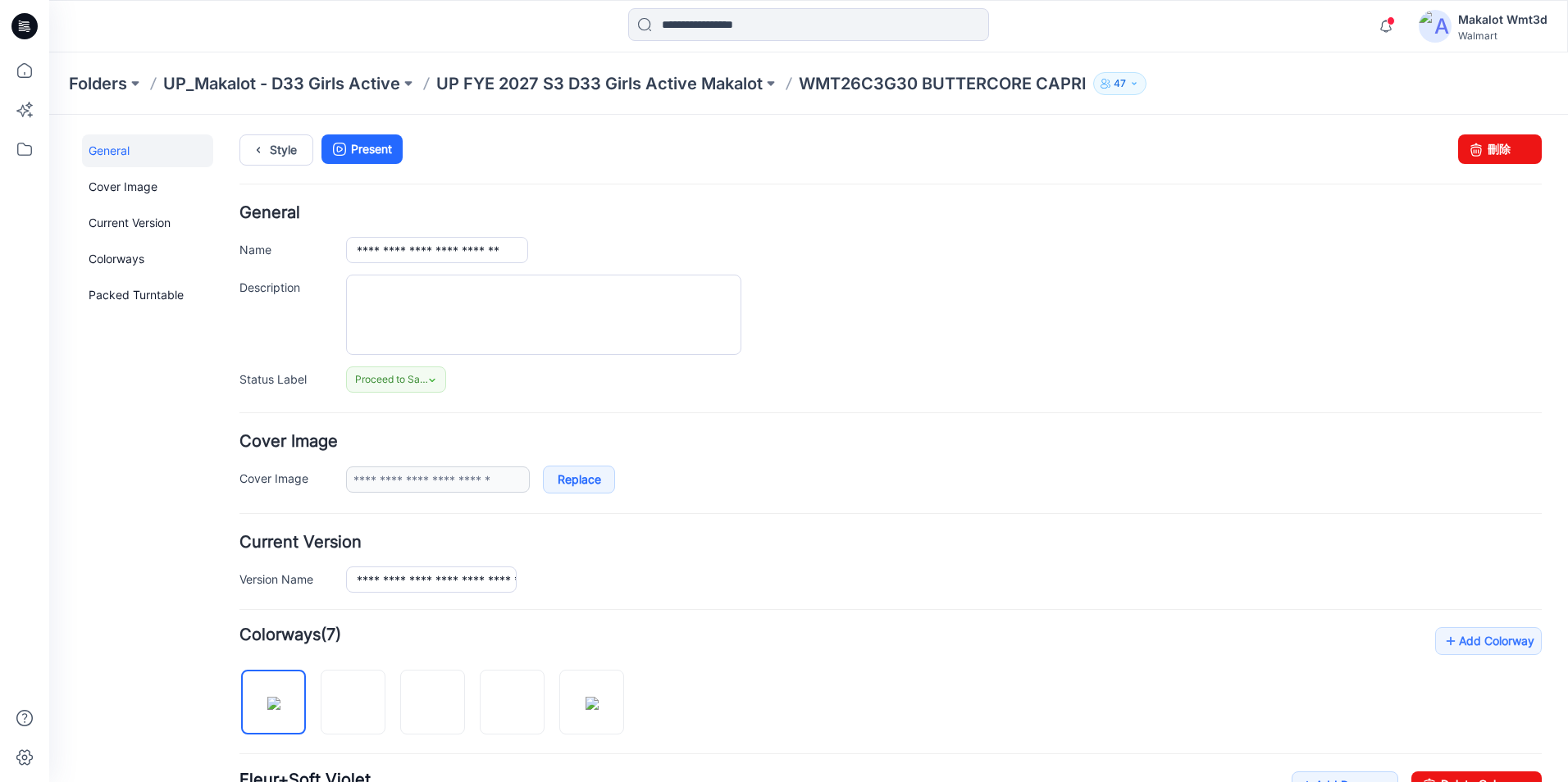
click at [913, 87] on p "WMT26C3G30 BUTTERCORE CAPRI" at bounding box center [943, 84] width 288 height 23
click at [667, 83] on p "UP FYE 2027 S3 D33 Girls Active Makalot" at bounding box center [600, 84] width 326 height 23
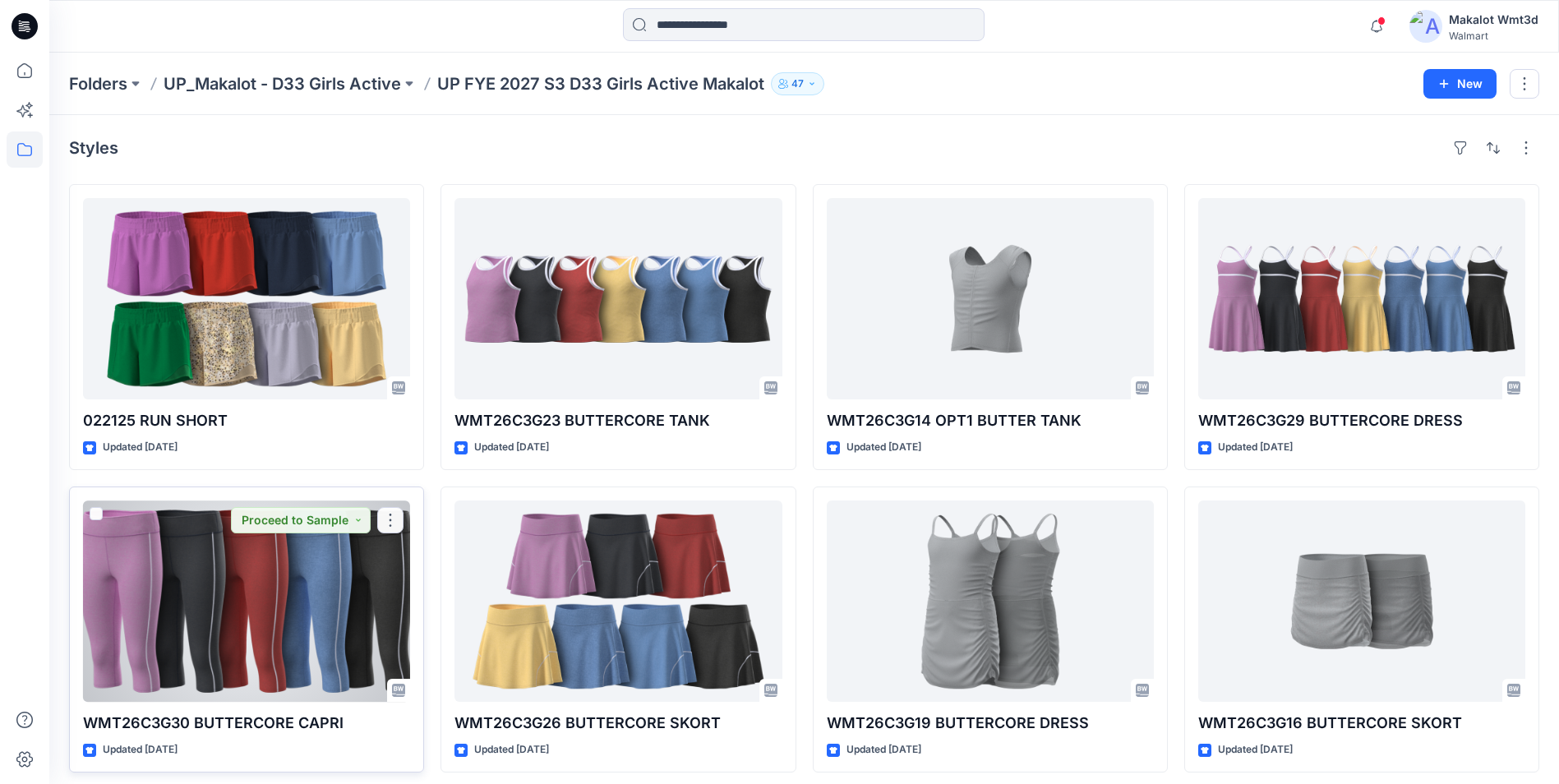
click at [275, 575] on div at bounding box center [247, 602] width 327 height 201
